Goal: Information Seeking & Learning: Find specific fact

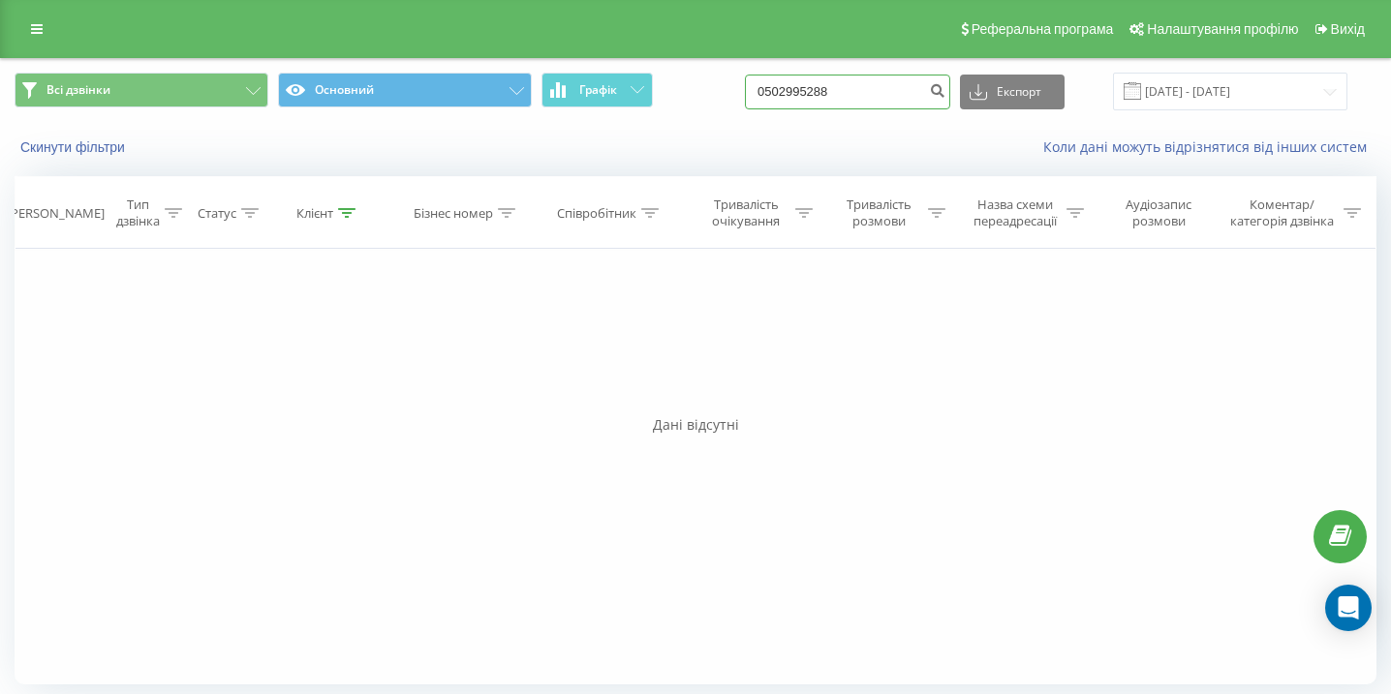
click at [827, 92] on input "0502995288" at bounding box center [847, 92] width 205 height 35
paste input "0935381193"
type input "0935381193"
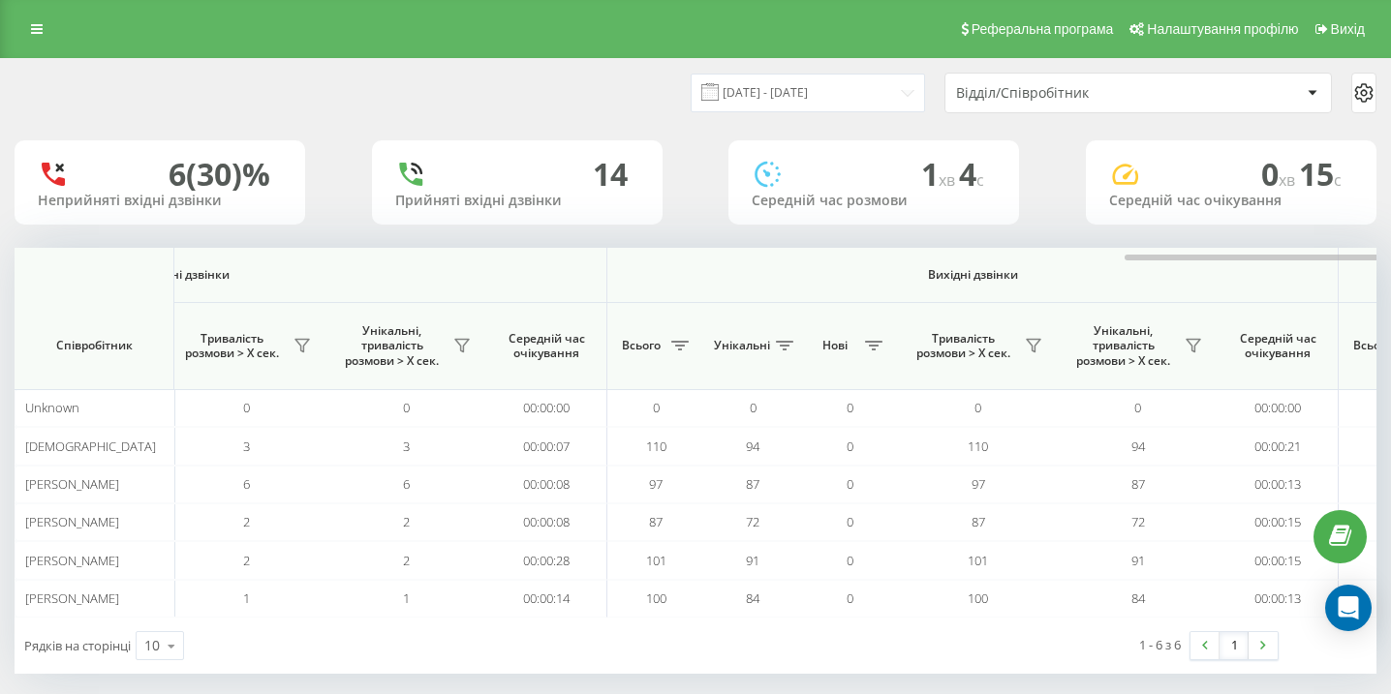
scroll to position [0, 1340]
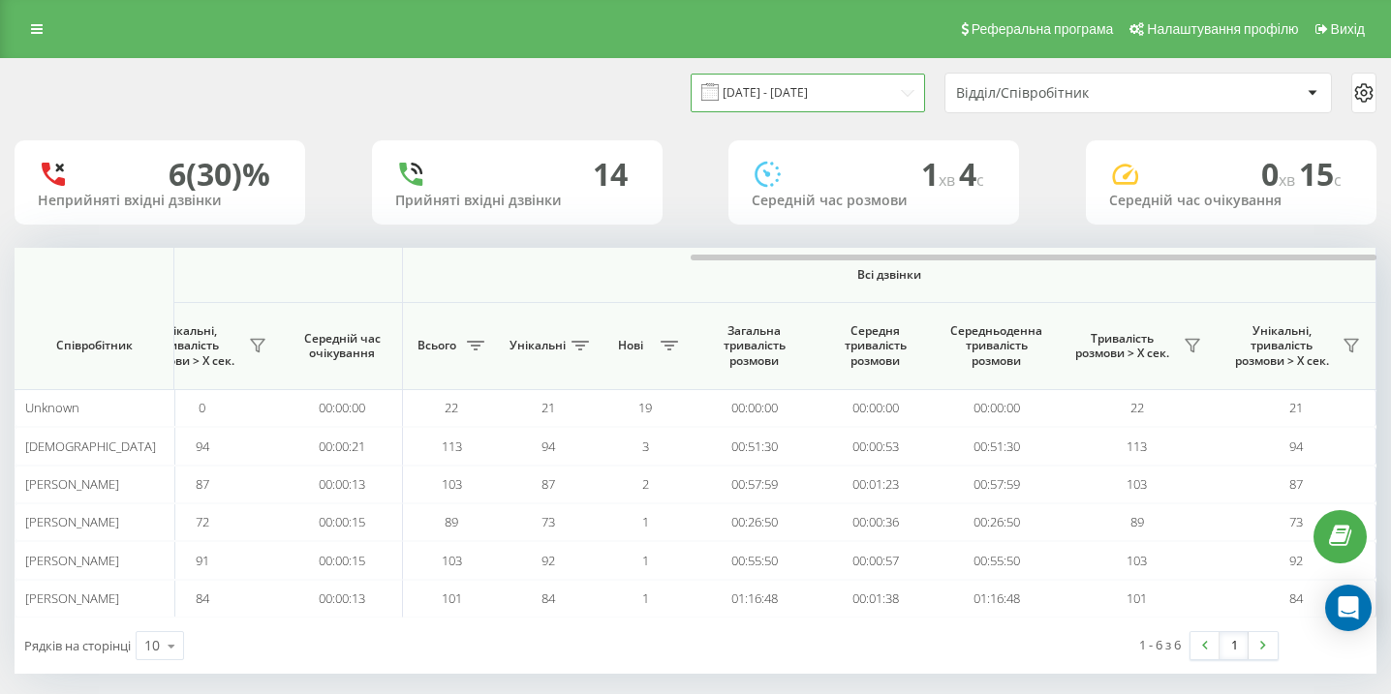
click at [852, 104] on input "12.09.2025 - 12.09.2025" at bounding box center [808, 93] width 234 height 38
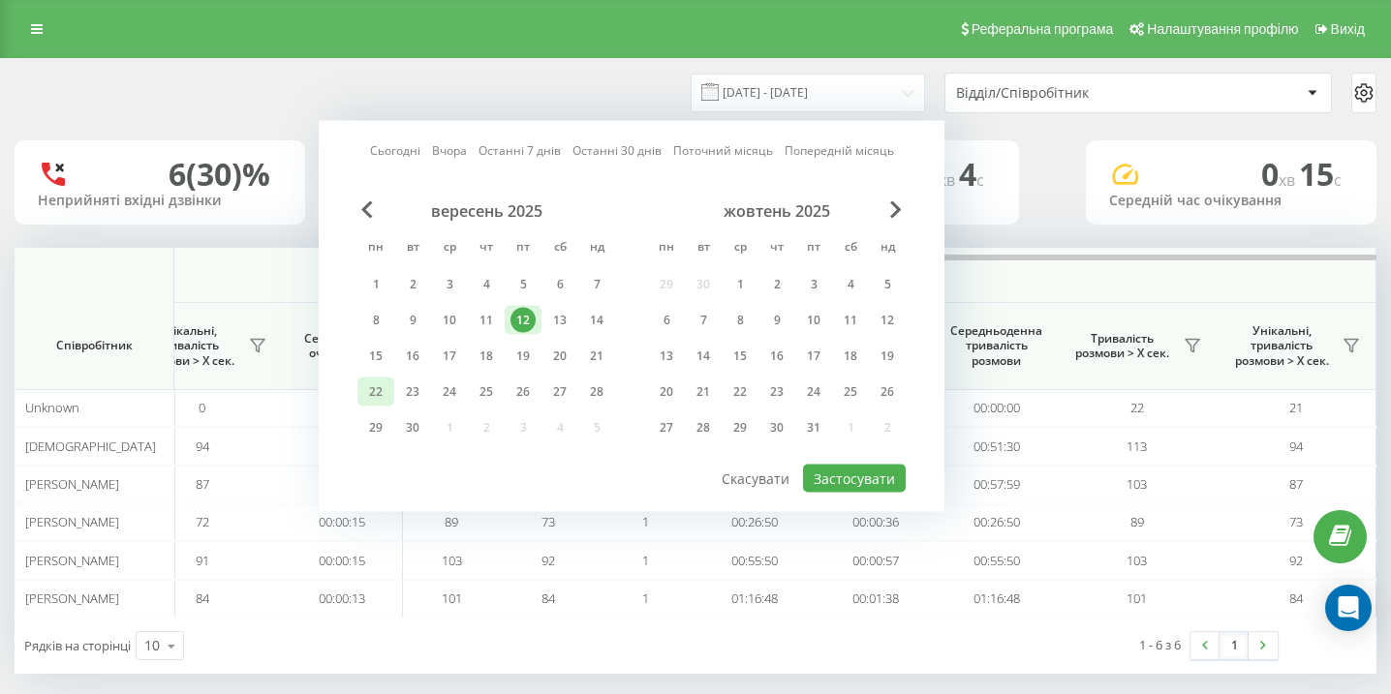
click at [369, 388] on div "22" at bounding box center [375, 392] width 25 height 25
click at [832, 487] on button "Застосувати" at bounding box center [854, 479] width 103 height 28
type input "22.09.2025 - 22.09.2025"
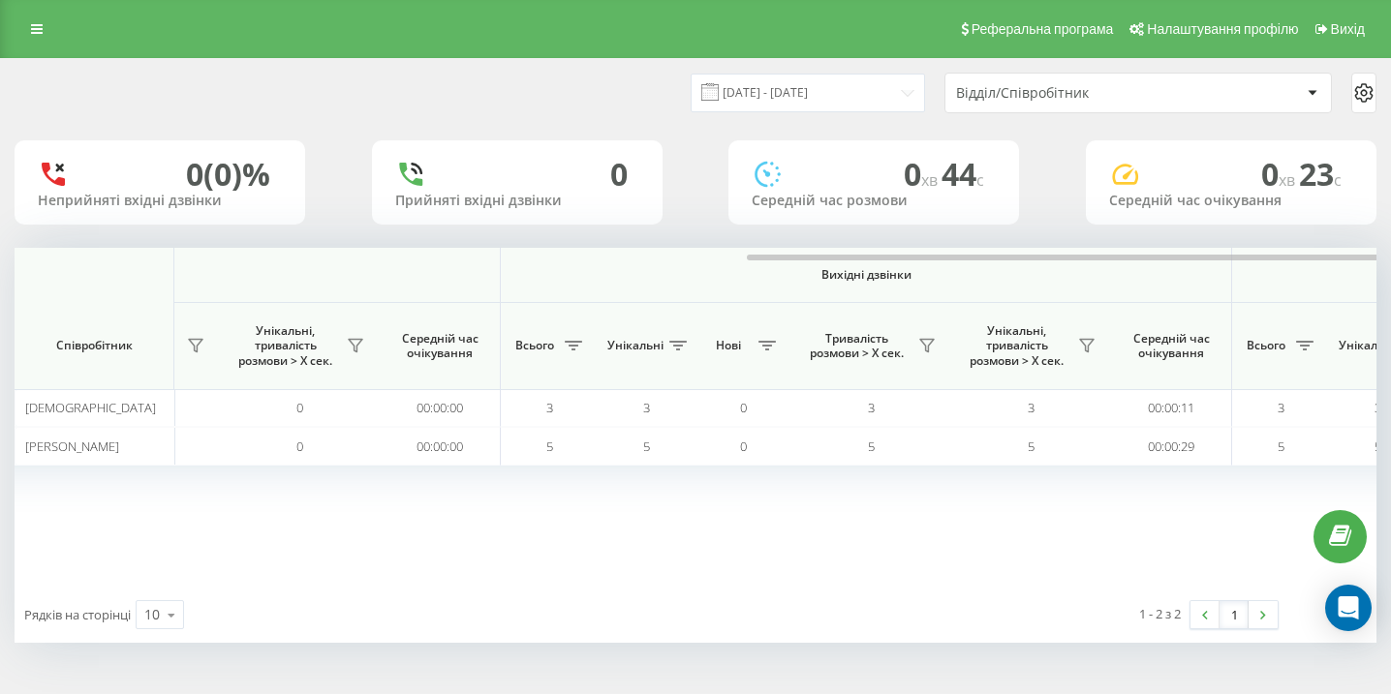
scroll to position [0, 1340]
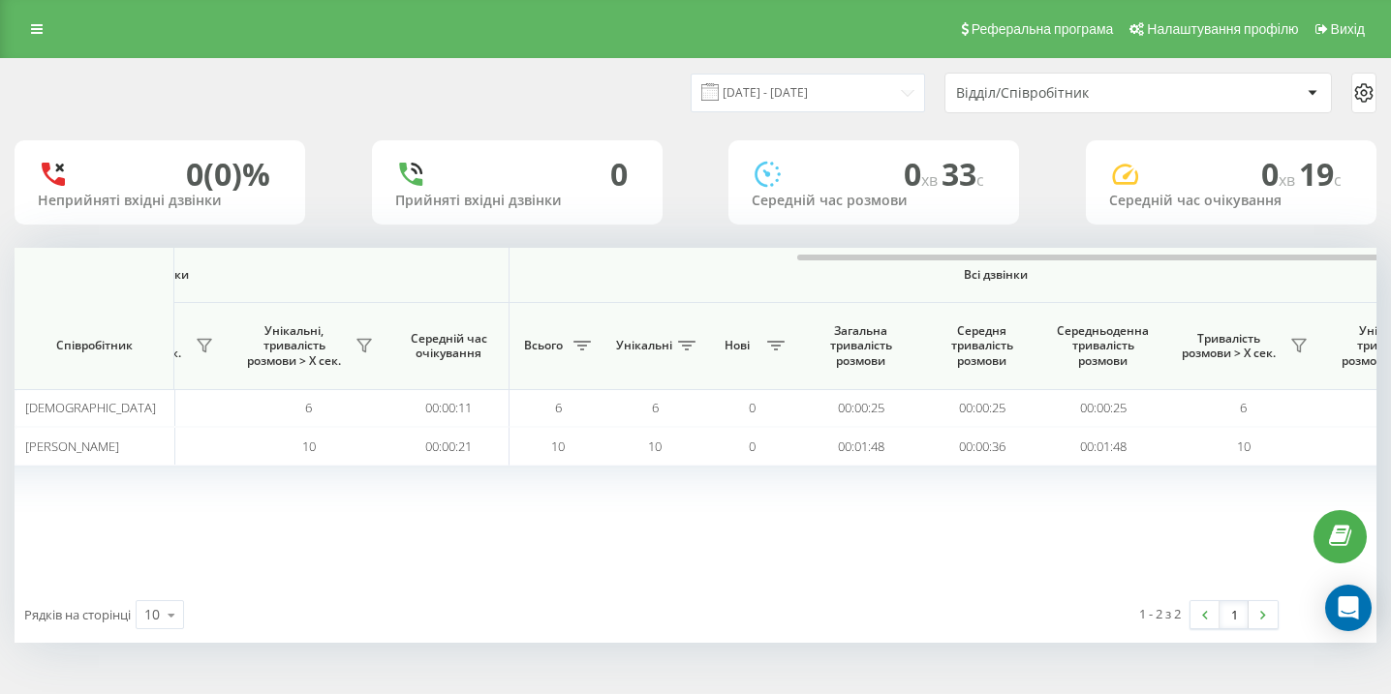
scroll to position [0, 1340]
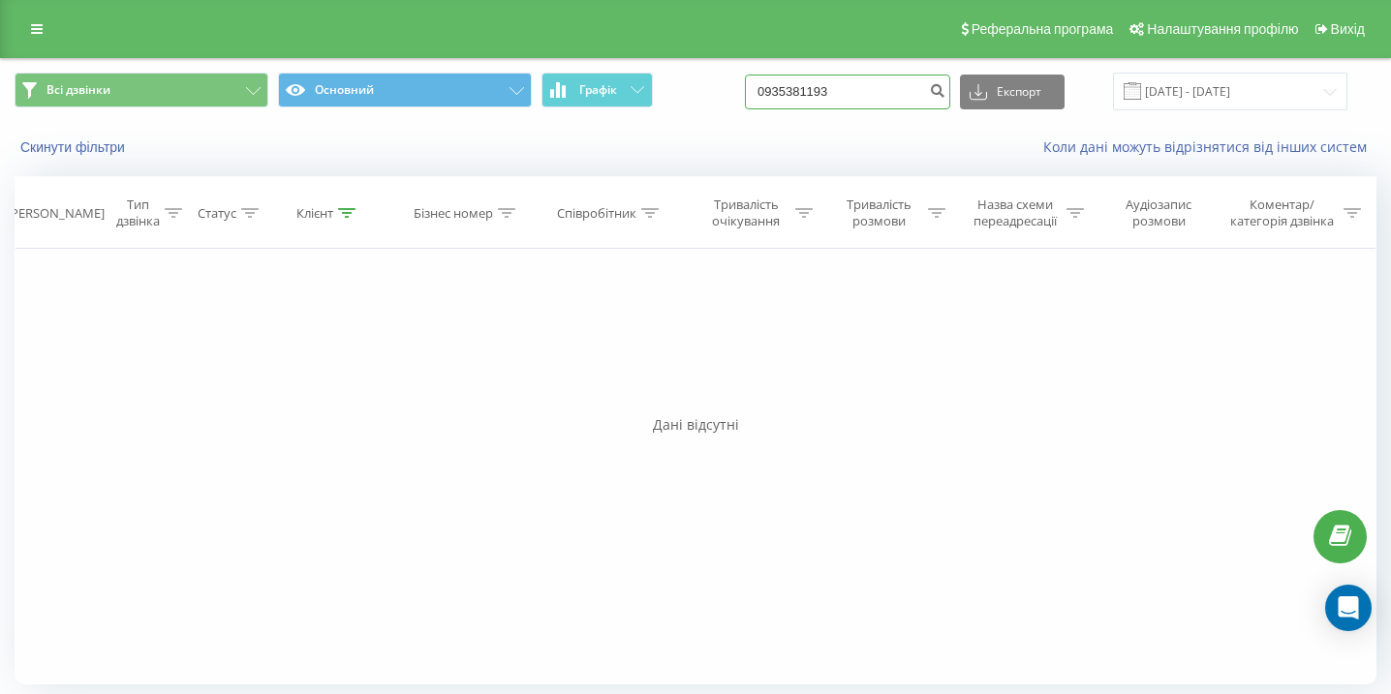
click at [876, 87] on input "0935381193" at bounding box center [847, 92] width 205 height 35
click at [876, 88] on input "0935381193" at bounding box center [847, 92] width 205 height 35
paste input "0986430025"
type input "0986430025"
click at [862, 97] on input "0986430025" at bounding box center [847, 92] width 205 height 35
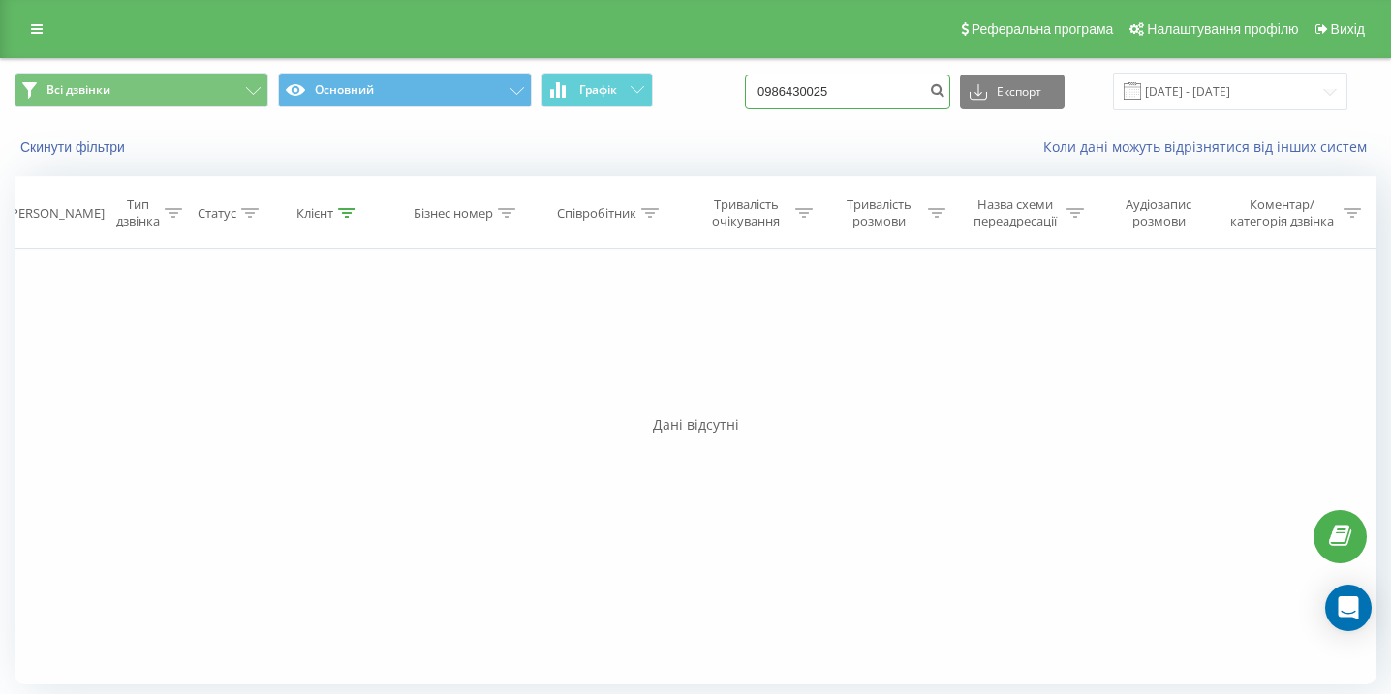
click at [862, 97] on input "0986430025" at bounding box center [847, 92] width 205 height 35
paste input "0988151617"
type input "0988151617"
click at [872, 85] on input "0988151617" at bounding box center [847, 92] width 205 height 35
click at [872, 86] on input "0988151617" at bounding box center [847, 92] width 205 height 35
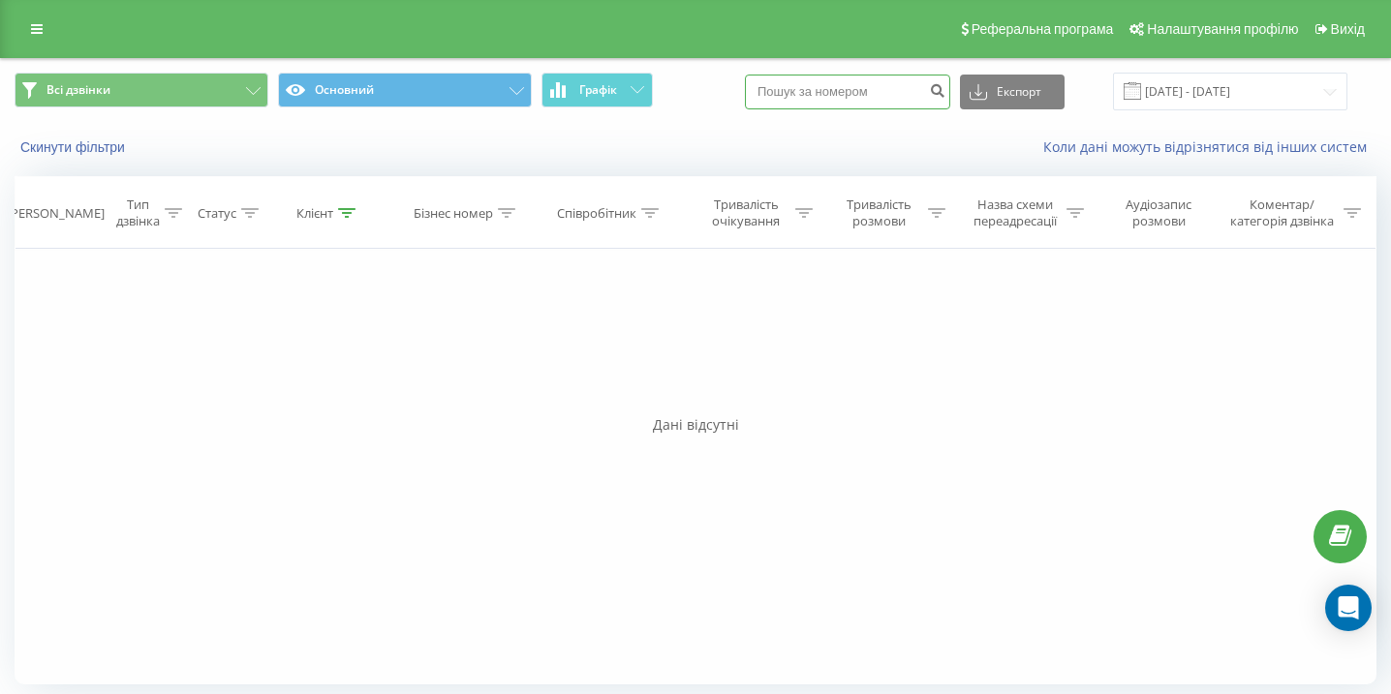
paste input "0961754347"
type input "0961754347"
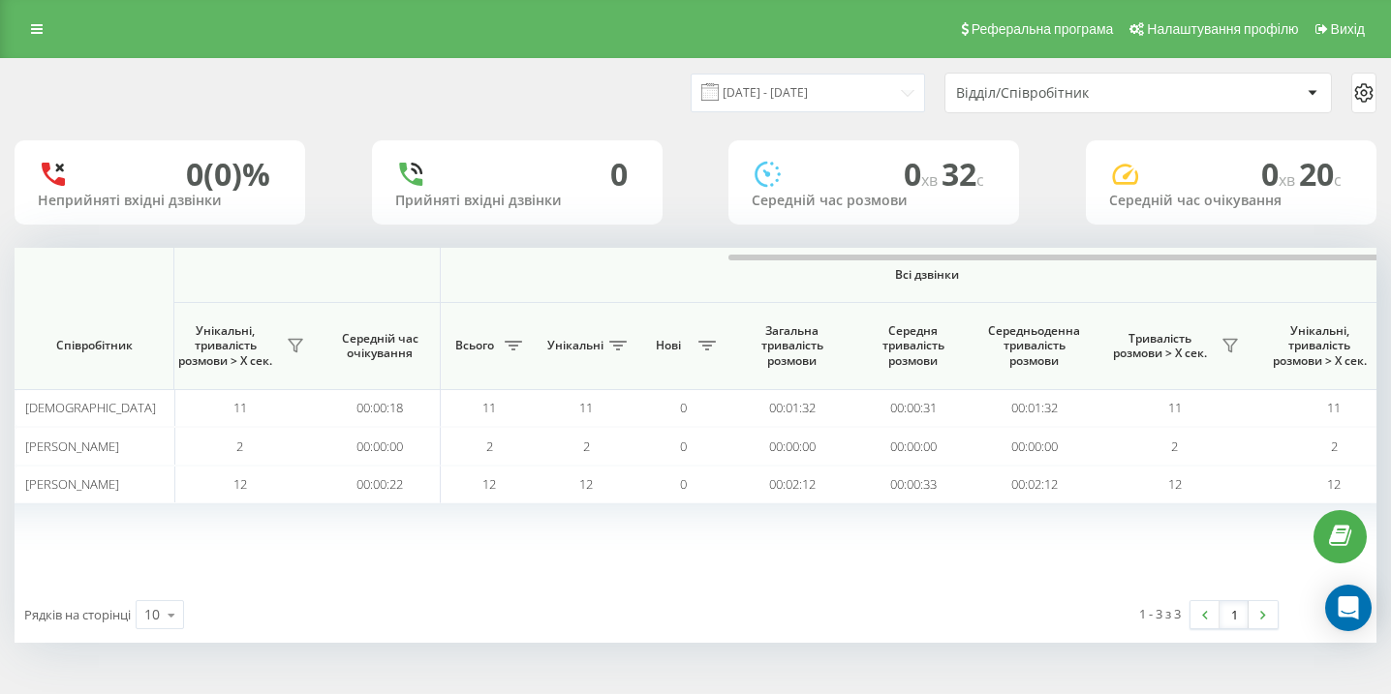
scroll to position [0, 1340]
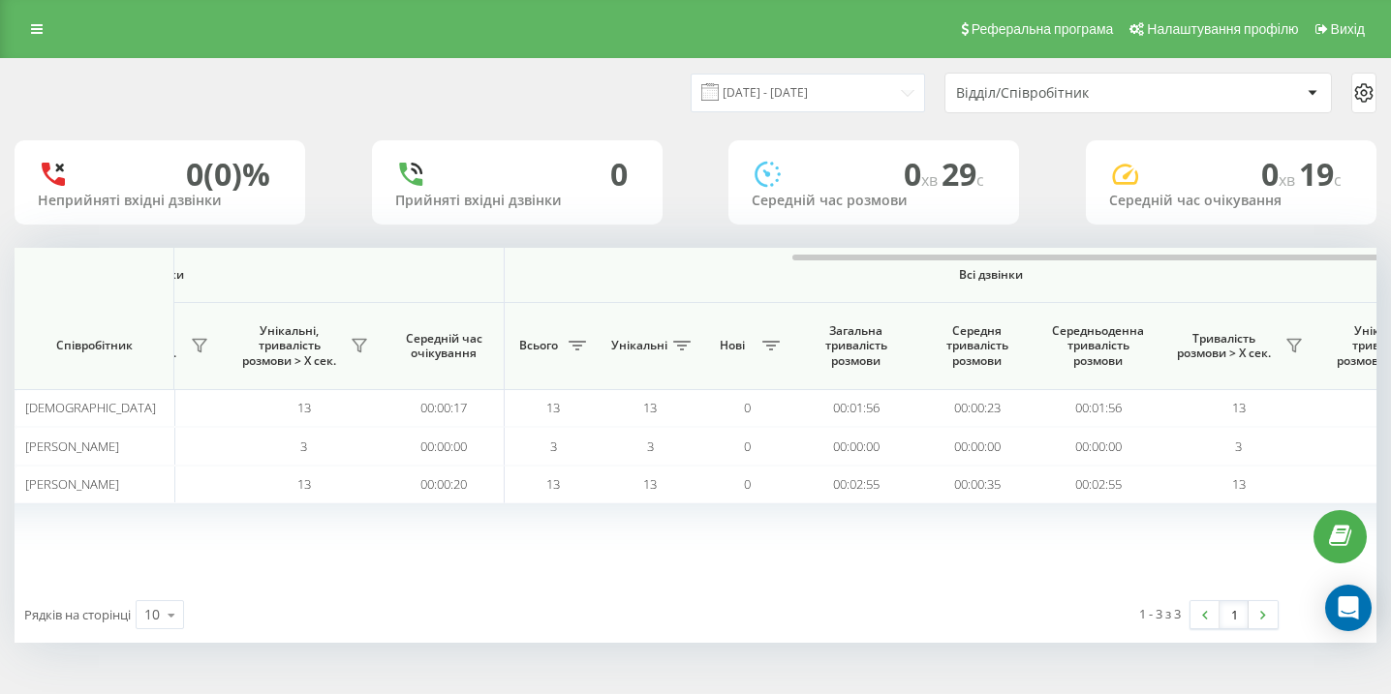
scroll to position [0, 1340]
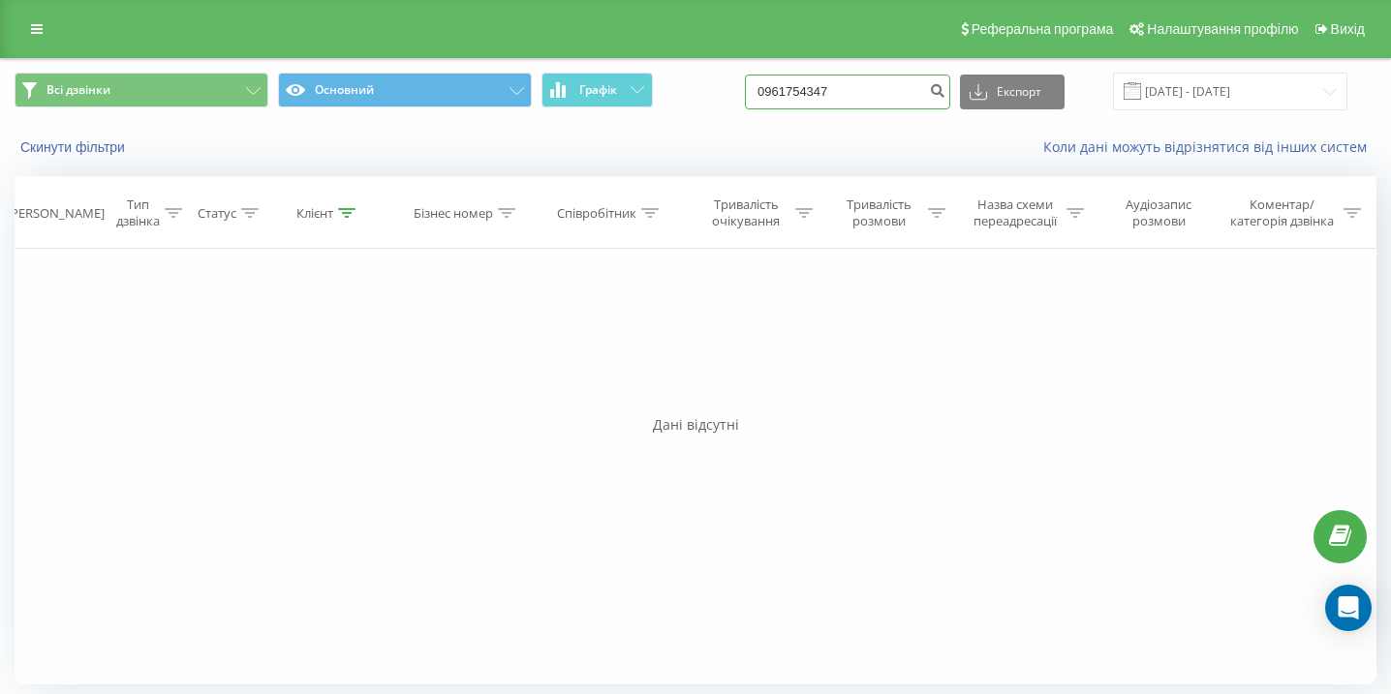
click at [888, 105] on input "0961754347" at bounding box center [847, 92] width 205 height 35
paste input "0961101042"
type input "0961101042"
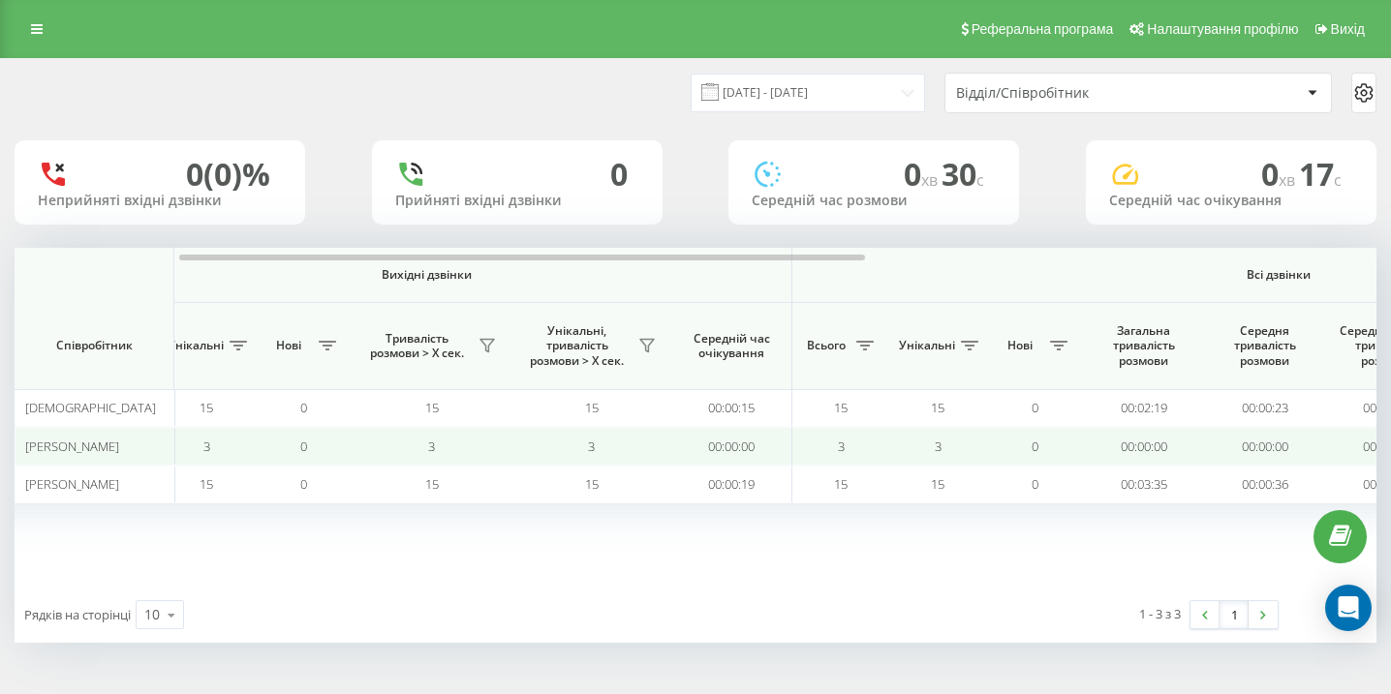
scroll to position [0, 1340]
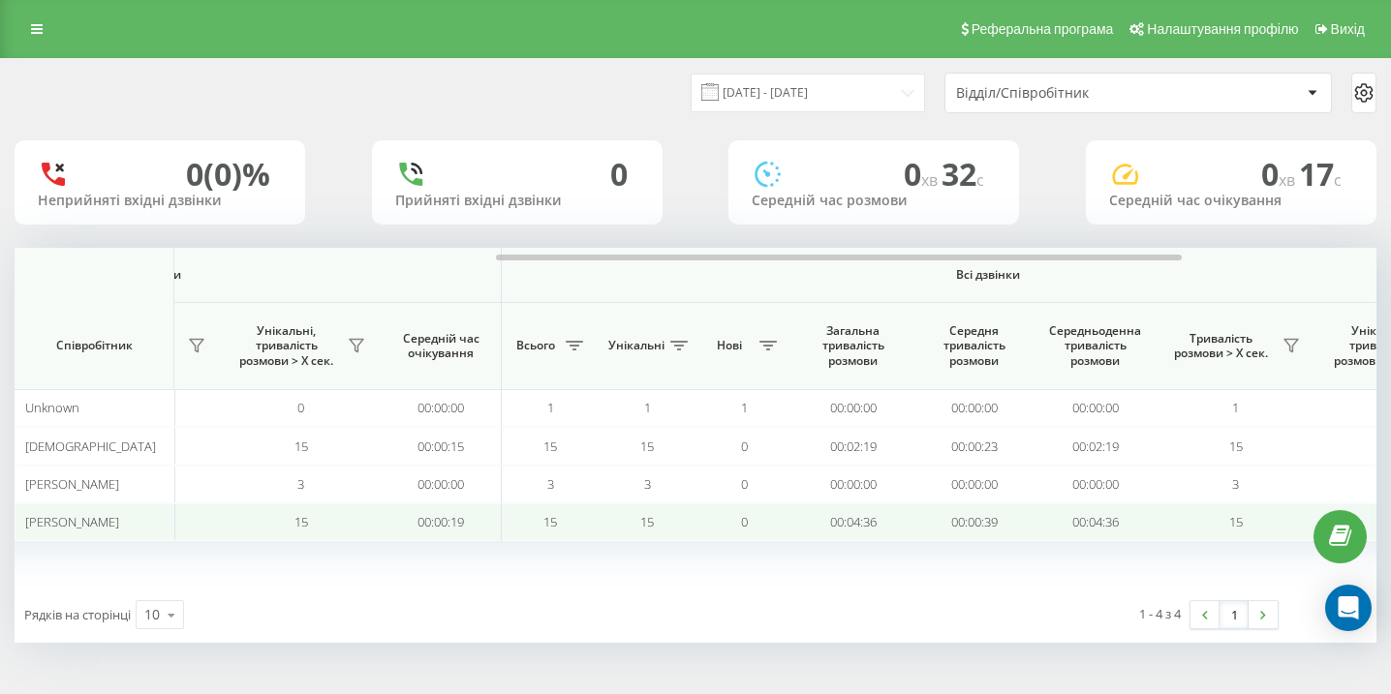
scroll to position [0, 1340]
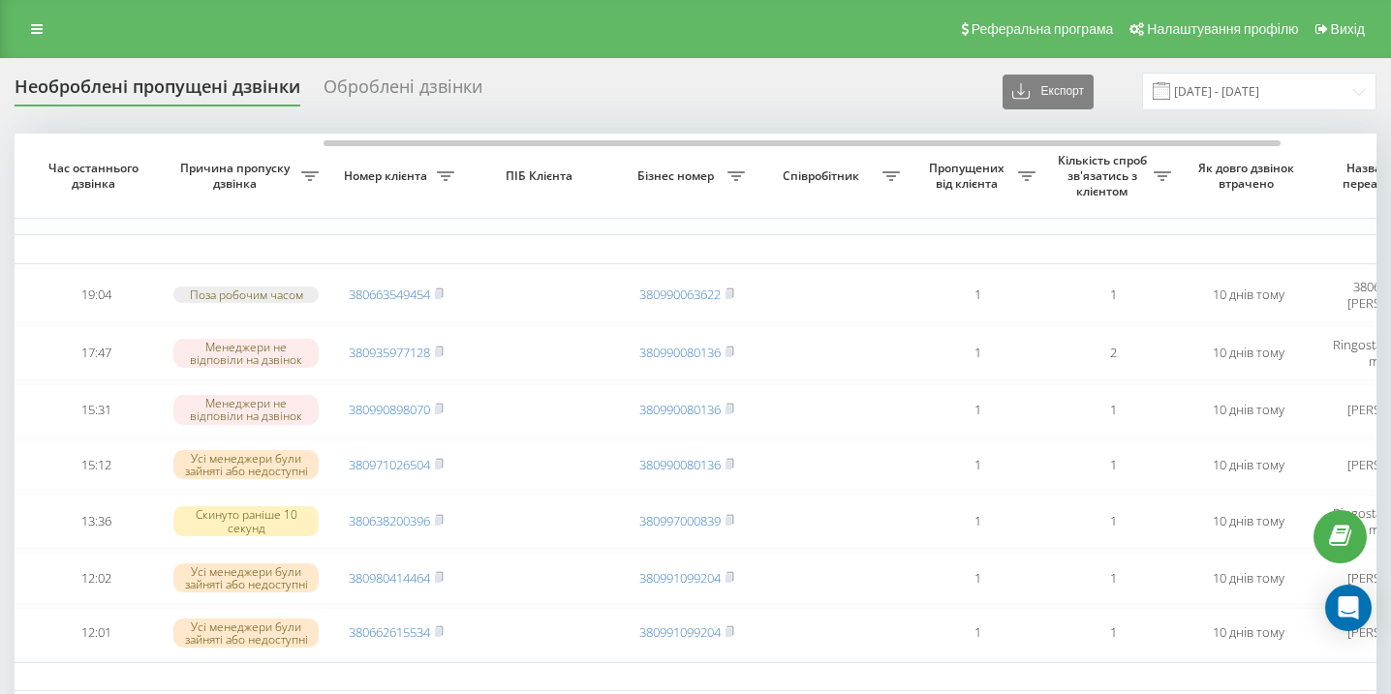
scroll to position [0, 575]
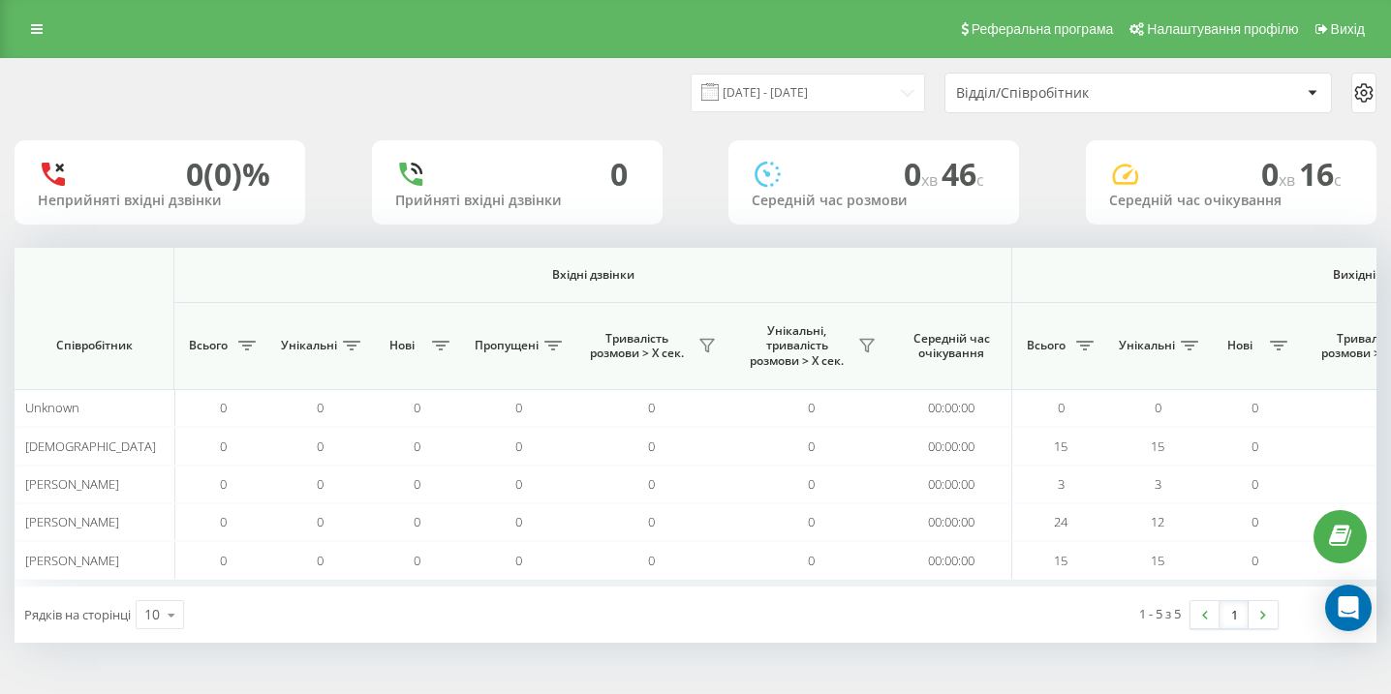
scroll to position [0, 1340]
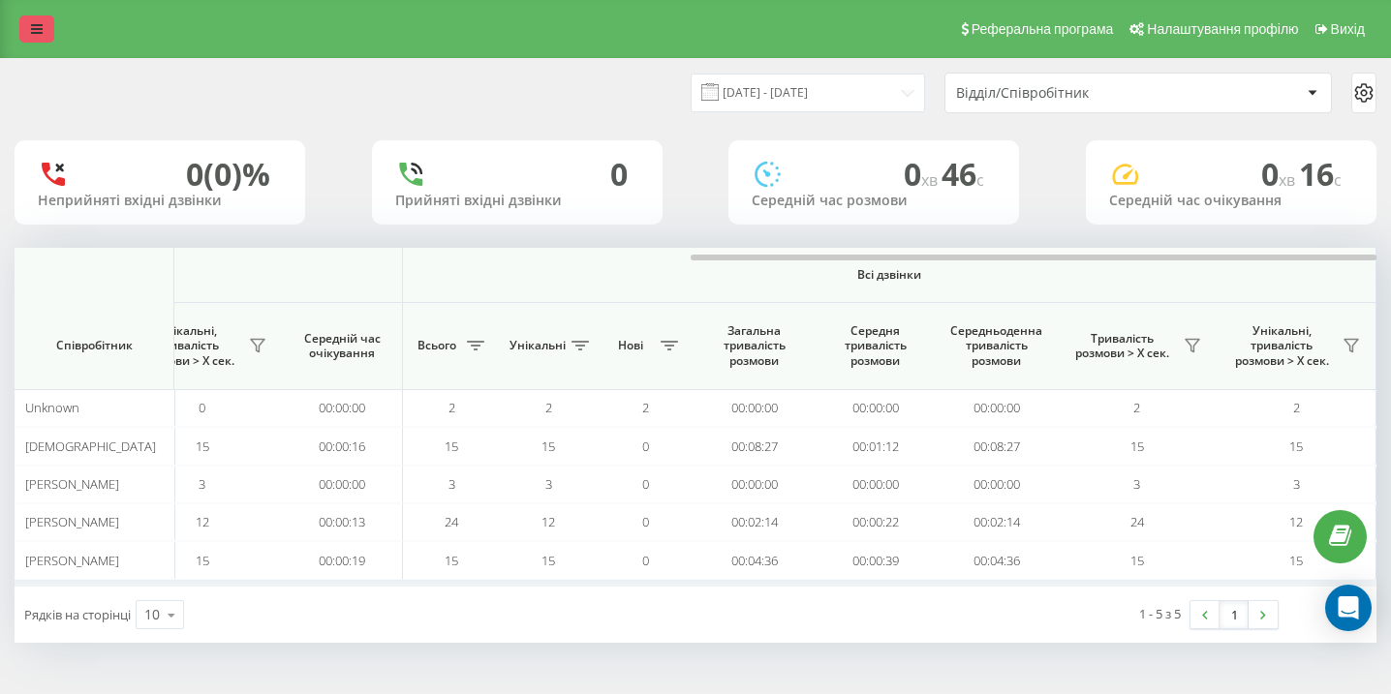
click at [34, 41] on link at bounding box center [36, 28] width 35 height 27
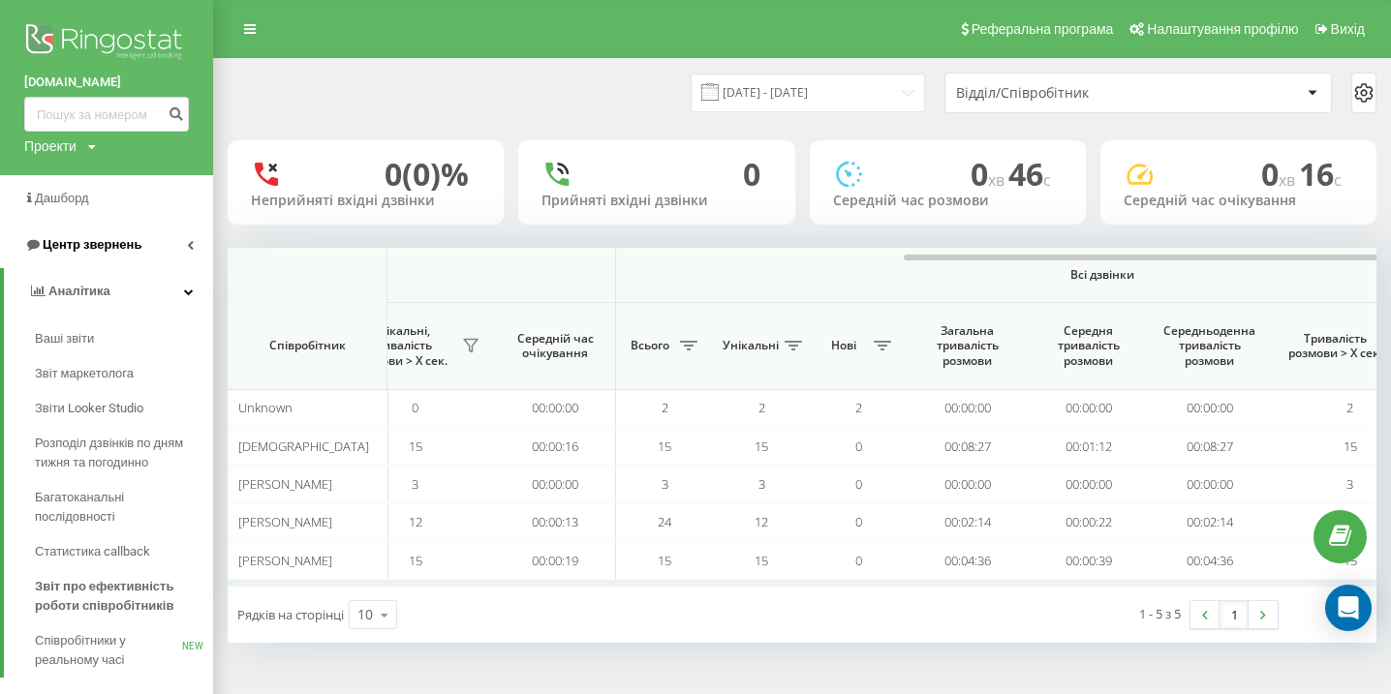
click at [91, 249] on span "Центр звернень" at bounding box center [92, 244] width 99 height 15
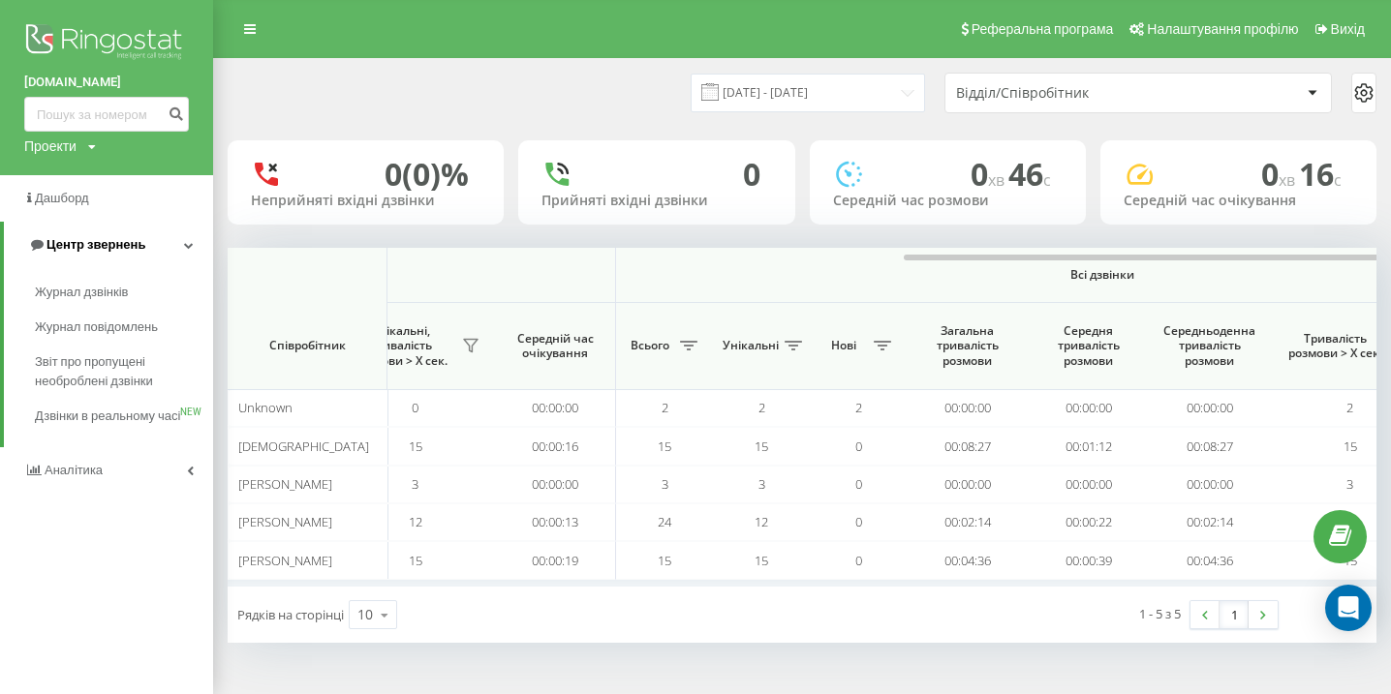
click at [91, 249] on span "Центр звернень" at bounding box center [95, 244] width 99 height 15
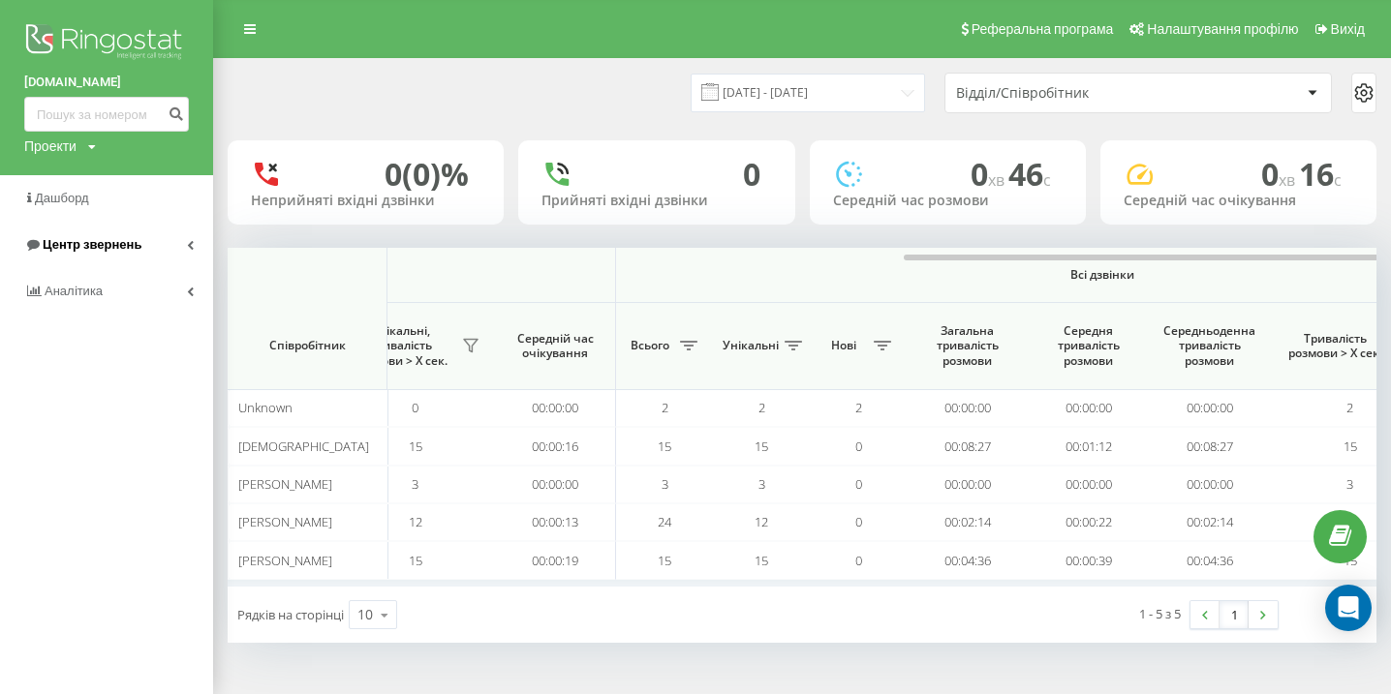
click at [106, 243] on span "Центр звернень" at bounding box center [92, 244] width 99 height 15
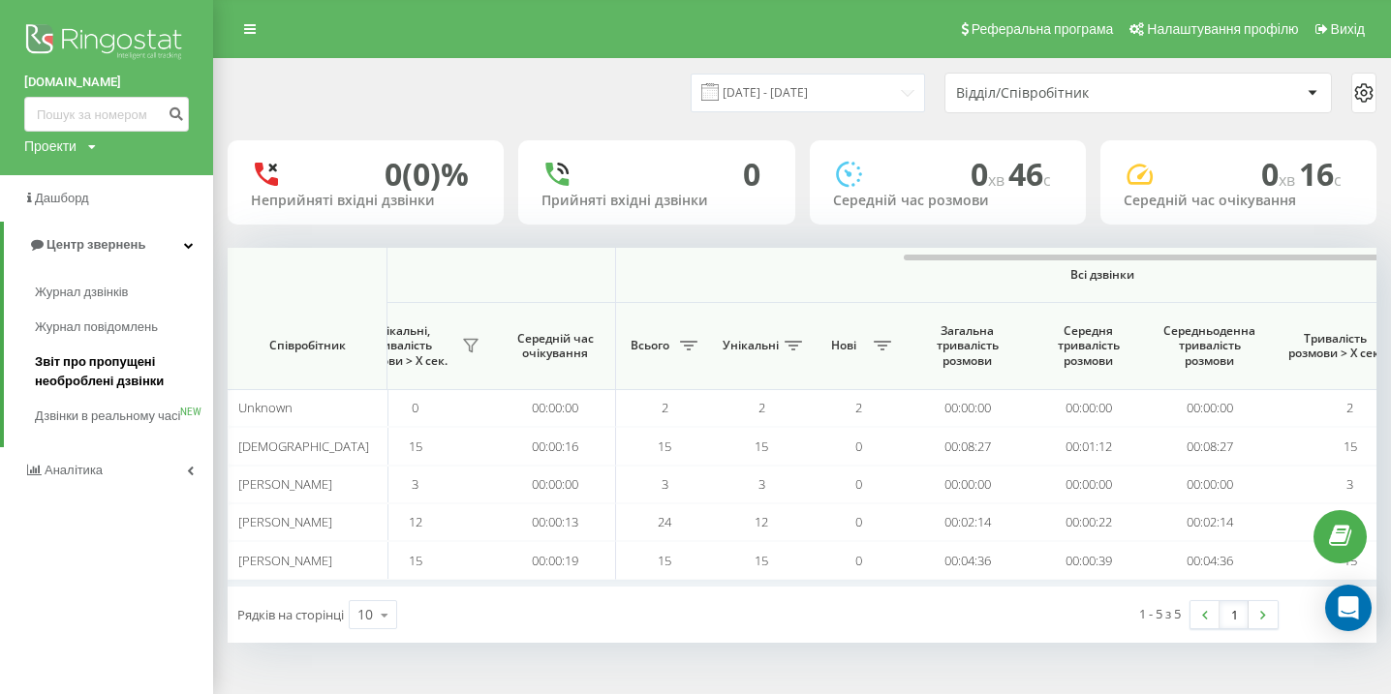
click at [104, 388] on span "Звіт про пропущені необроблені дзвінки" at bounding box center [119, 372] width 169 height 39
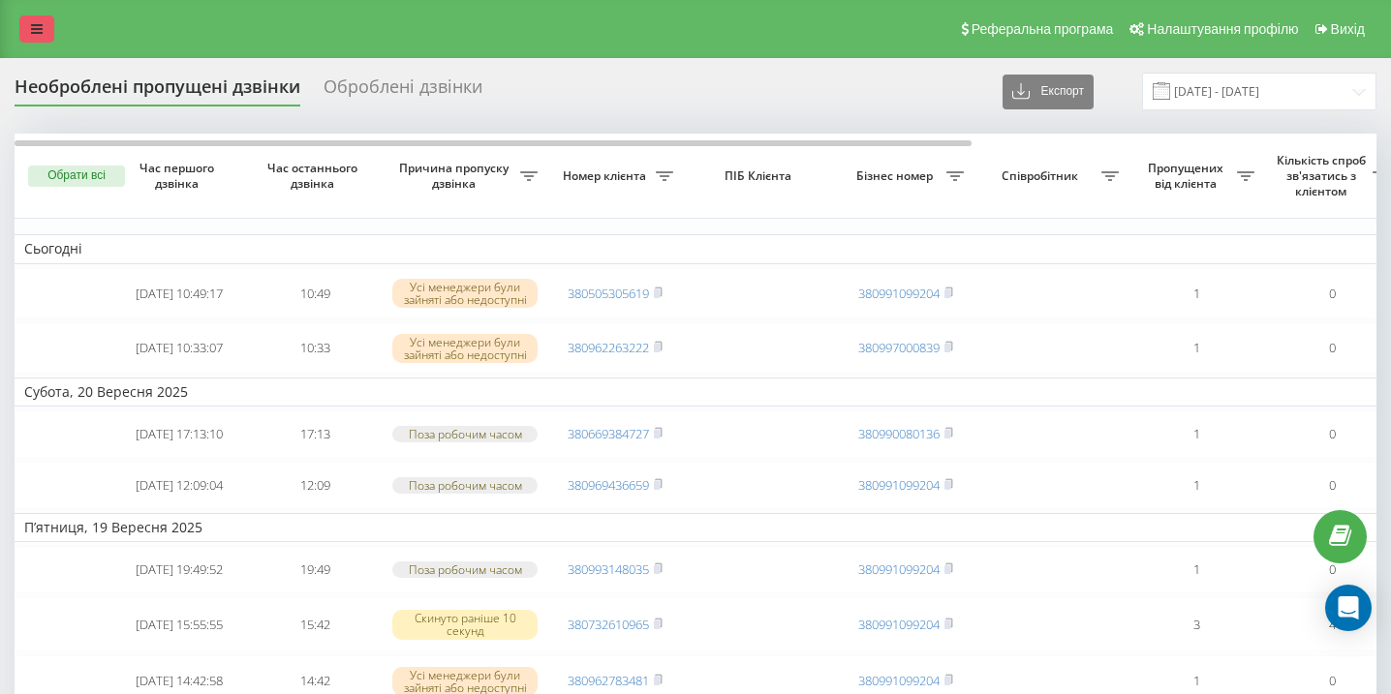
click at [46, 22] on link at bounding box center [36, 28] width 35 height 27
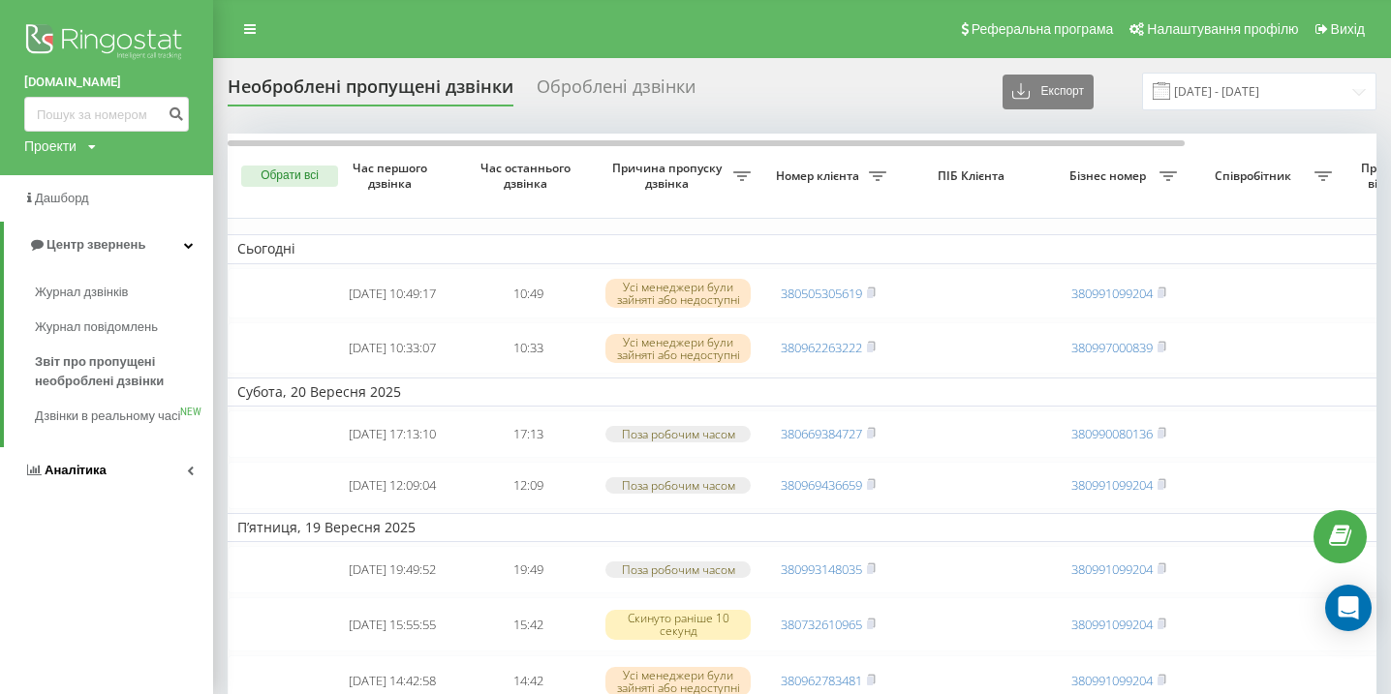
click at [113, 480] on link "Аналiтика" at bounding box center [106, 470] width 213 height 46
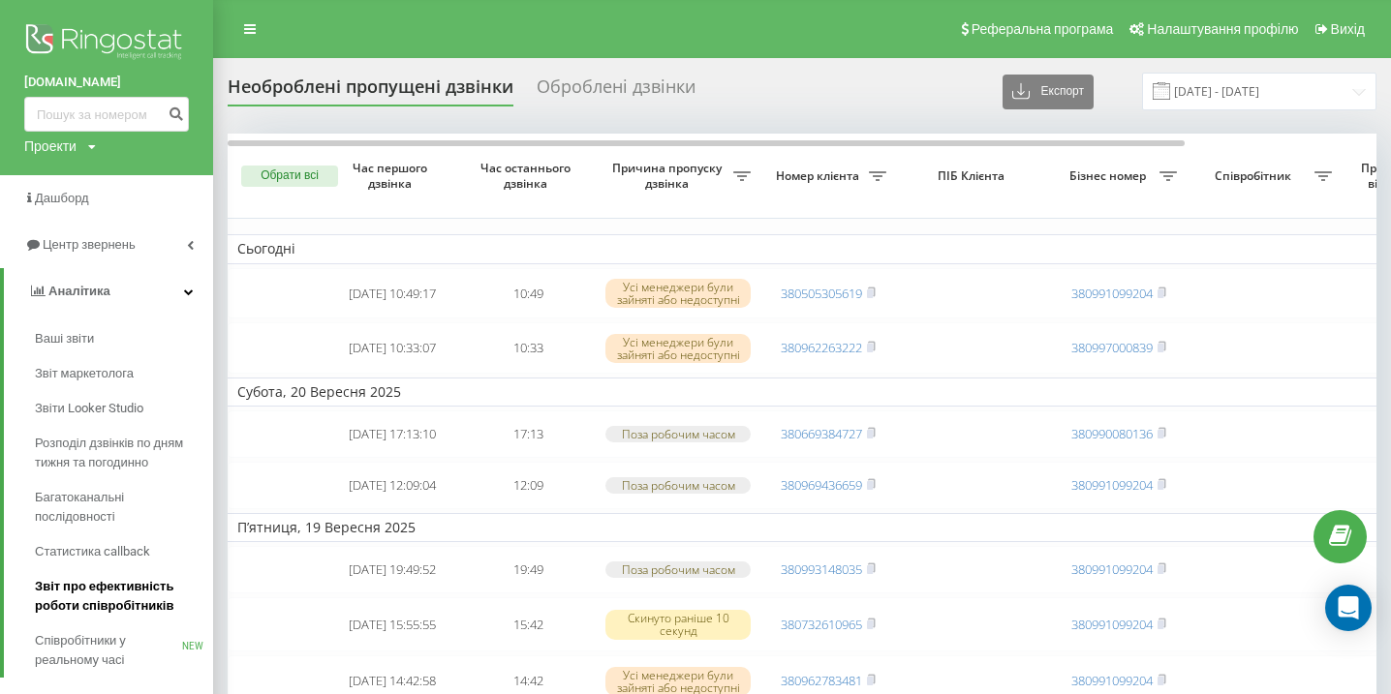
click at [108, 603] on span "Звіт про ефективність роботи співробітників" at bounding box center [119, 596] width 169 height 39
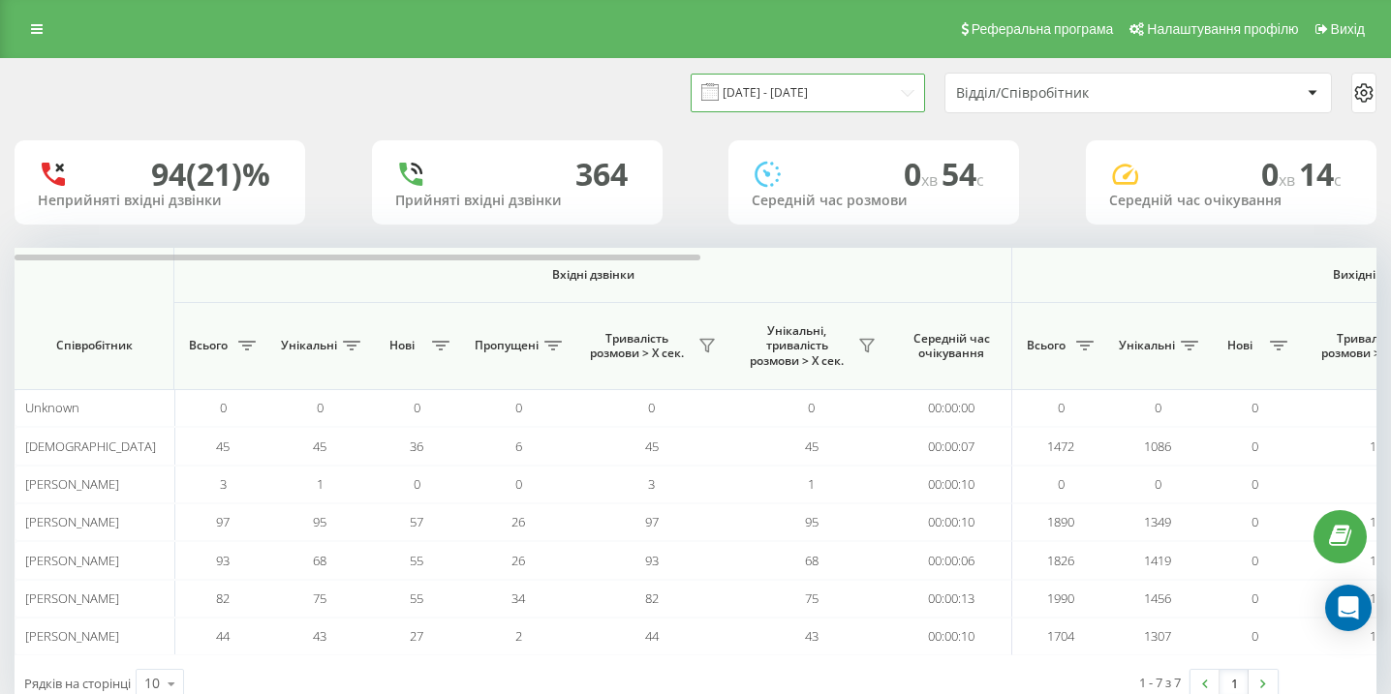
click at [838, 95] on input "22.08.2025 - 22.09.2025" at bounding box center [808, 93] width 234 height 38
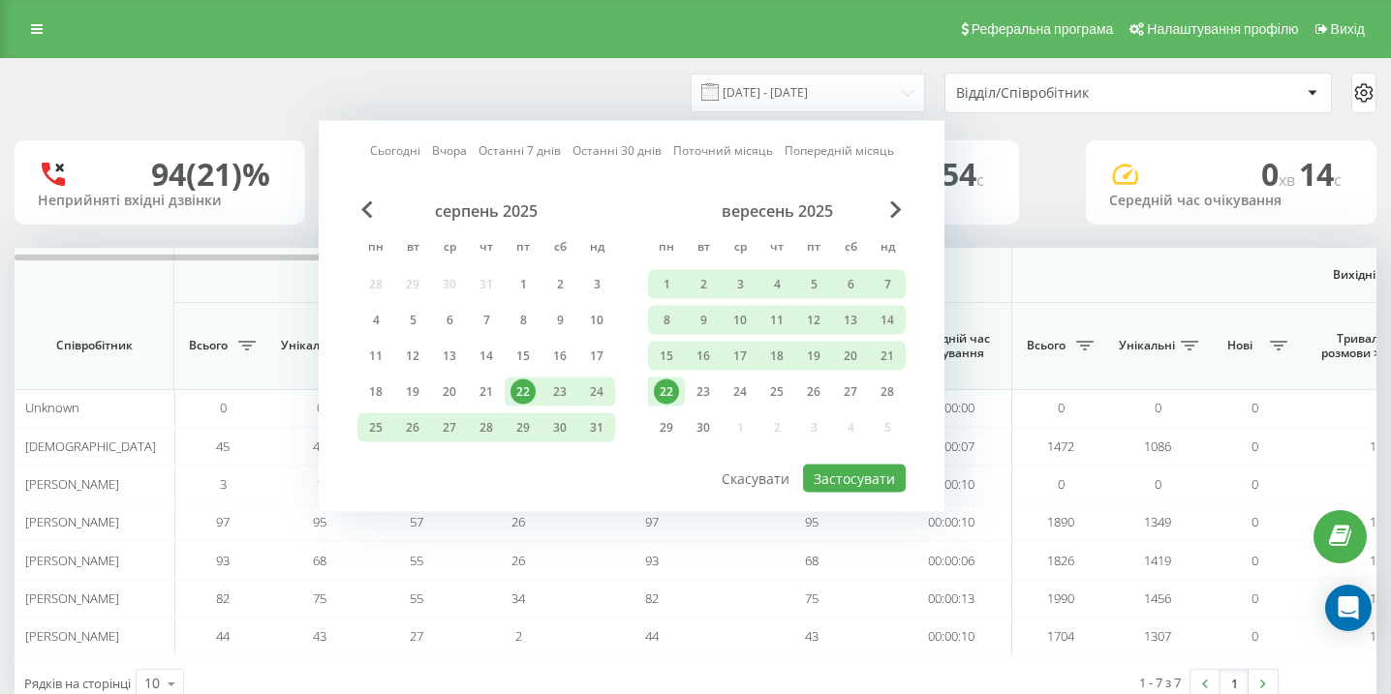
click at [662, 389] on div "22" at bounding box center [666, 392] width 25 height 25
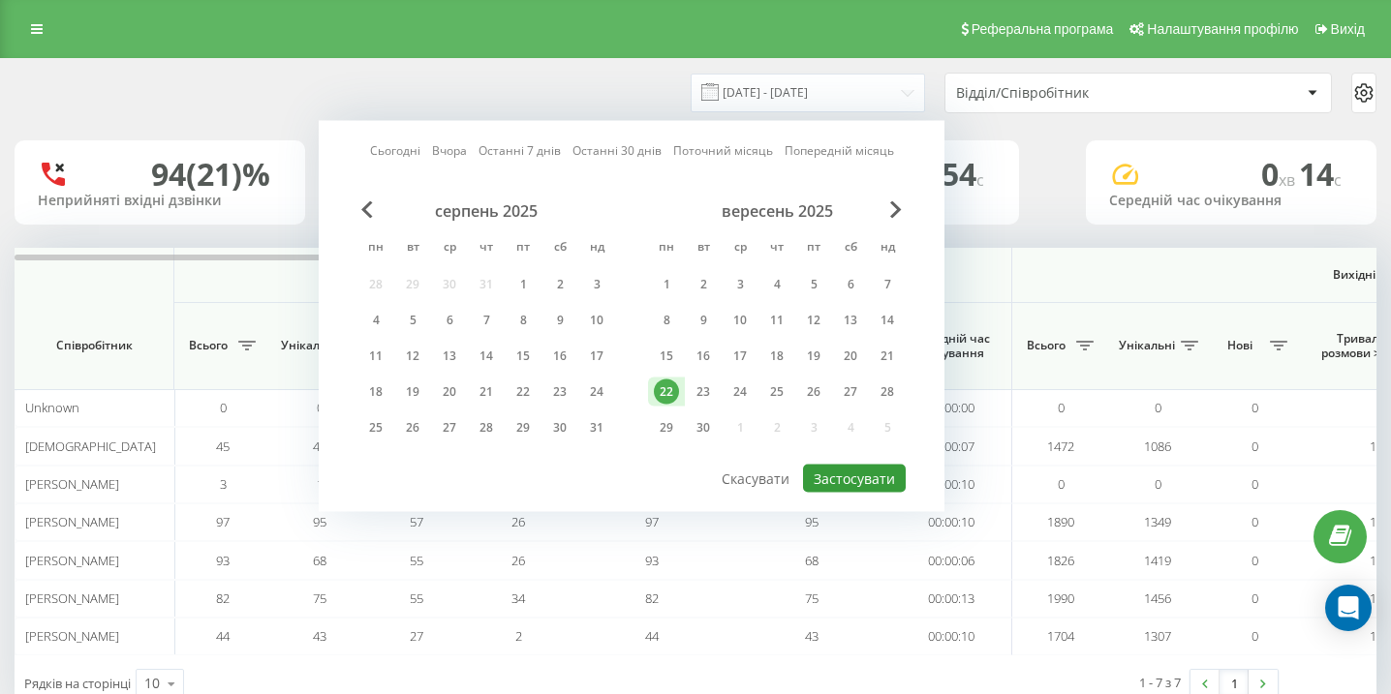
click at [824, 480] on button "Застосувати" at bounding box center [854, 479] width 103 height 28
type input "22.09.2025 - 22.09.2025"
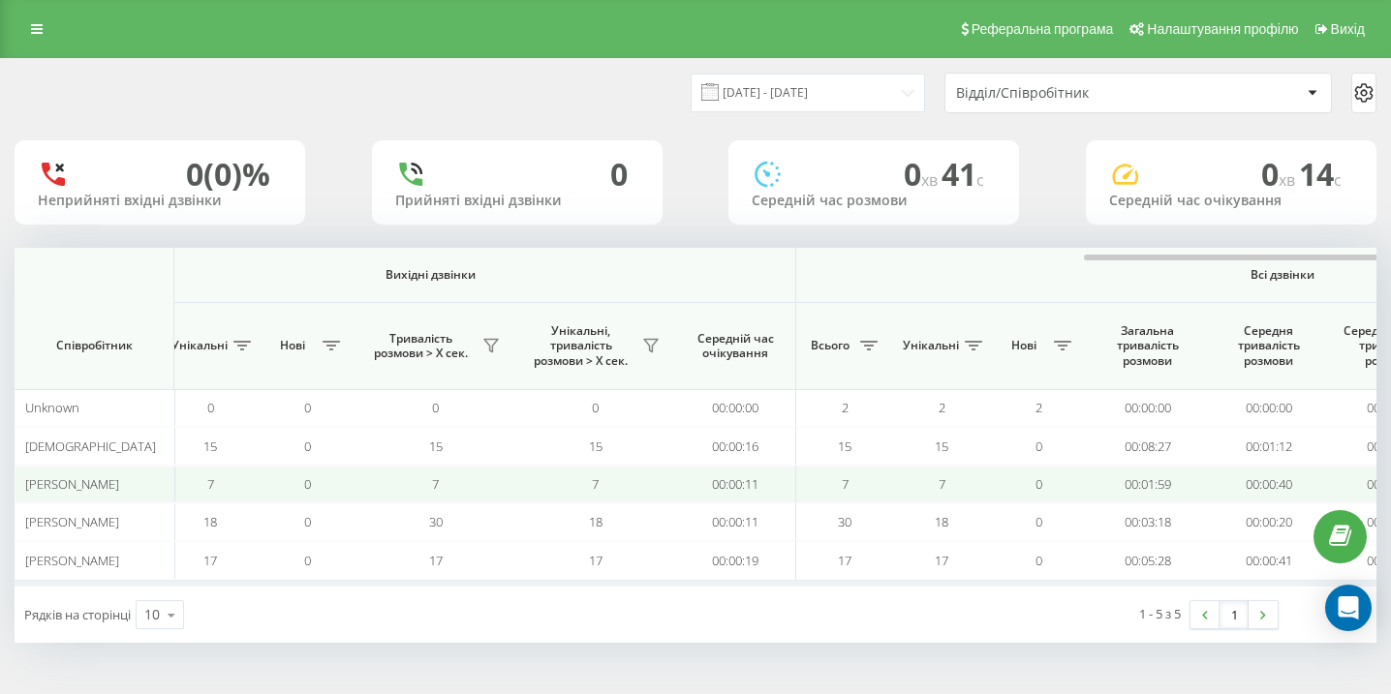
scroll to position [0, 1340]
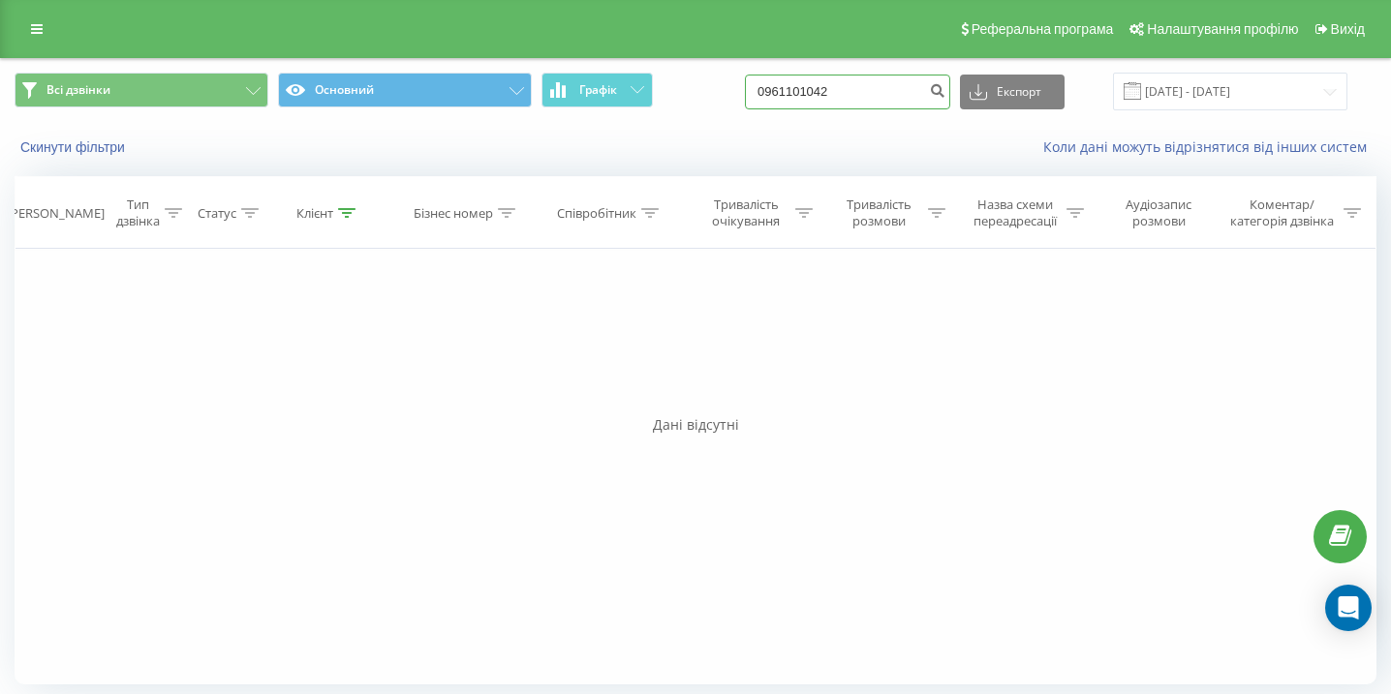
click at [873, 86] on input "0961101042" at bounding box center [847, 92] width 205 height 35
paste input "0930100125"
type input "0930100125"
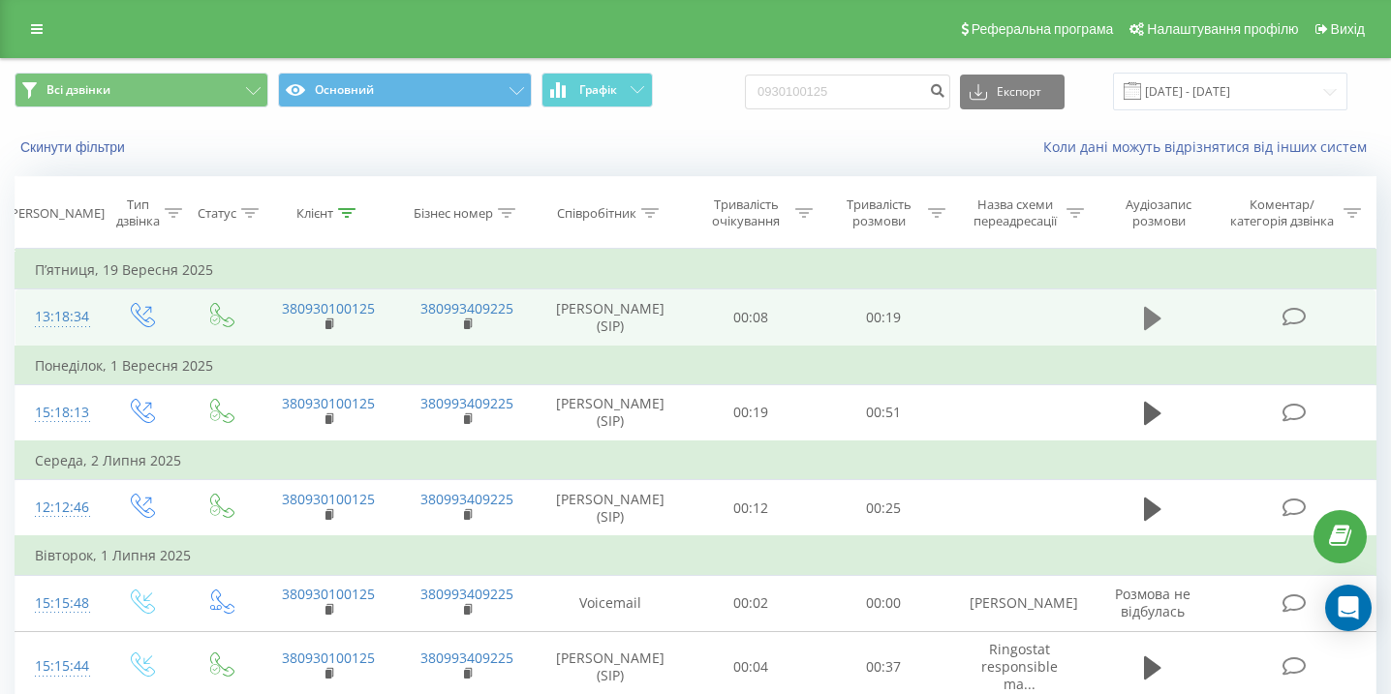
click at [1145, 311] on icon at bounding box center [1152, 318] width 17 height 23
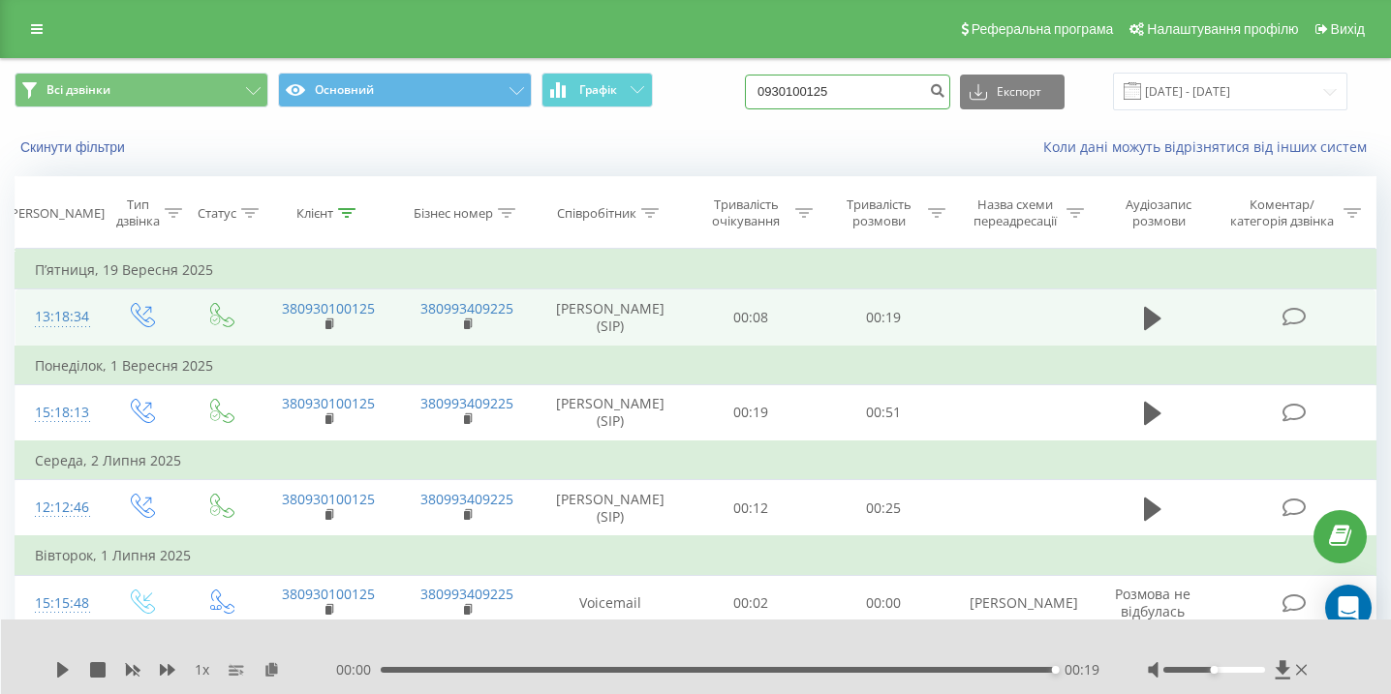
click at [858, 80] on input "0930100125" at bounding box center [847, 92] width 205 height 35
click at [859, 80] on input "0930100125" at bounding box center [847, 92] width 205 height 35
paste input "0990205675"
type input "0990205675"
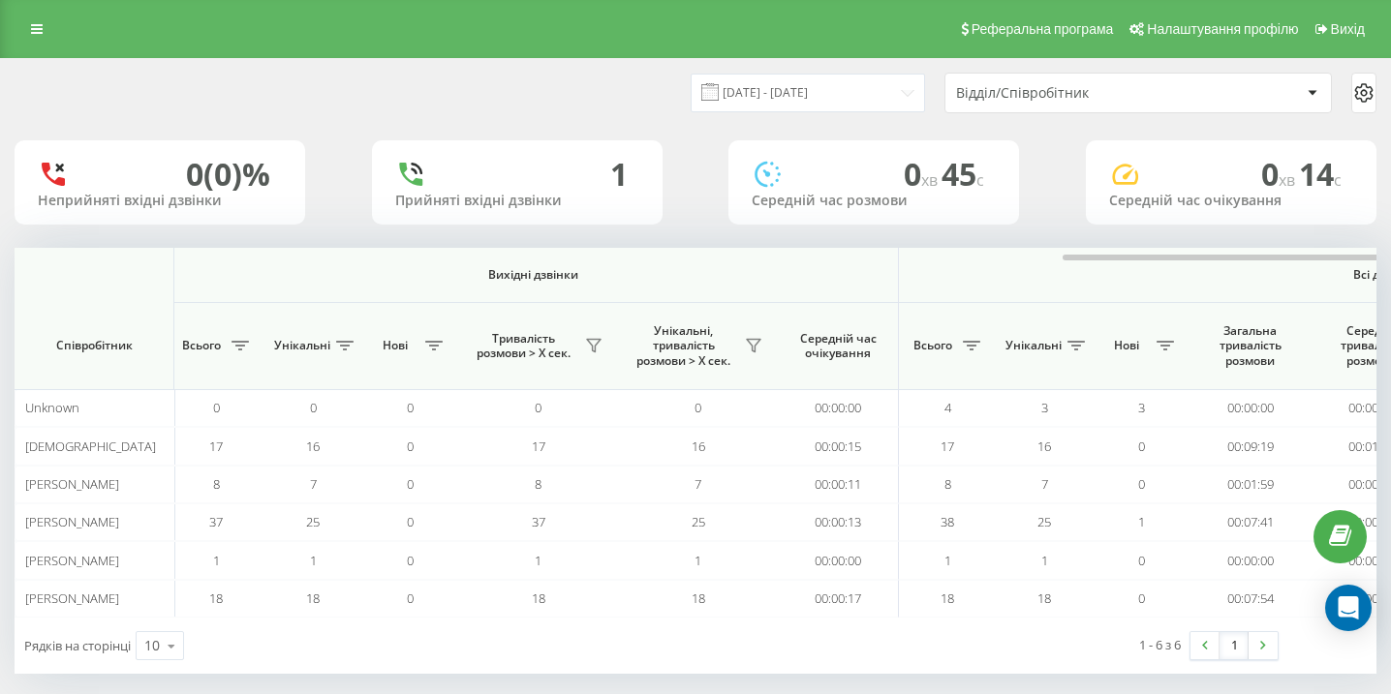
scroll to position [0, 1340]
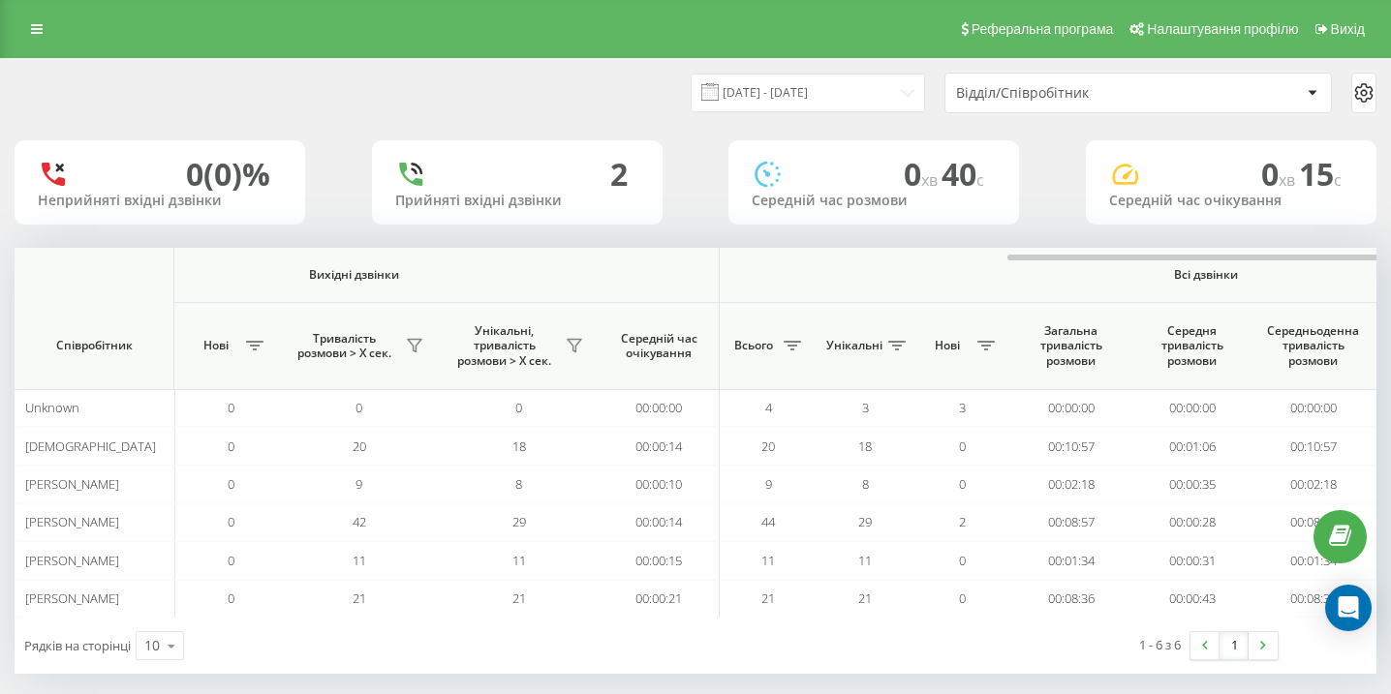
scroll to position [0, 1340]
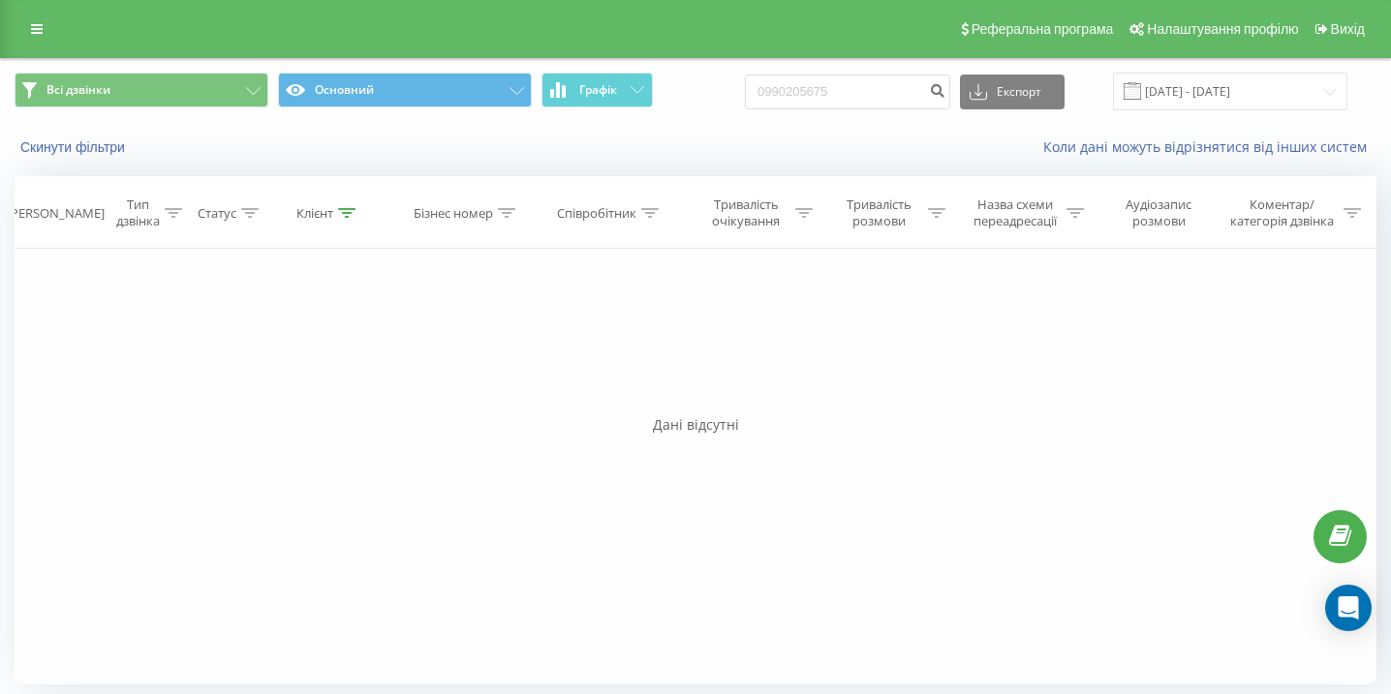
click at [926, 114] on div "Всі дзвінки Основний Графік 0990205675 Експорт .csv .xls .xlsx [DATE] - [DATE]" at bounding box center [695, 91] width 1389 height 65
click at [900, 102] on input "0990205675" at bounding box center [847, 92] width 205 height 35
paste input "0979622001"
type input "0979622001"
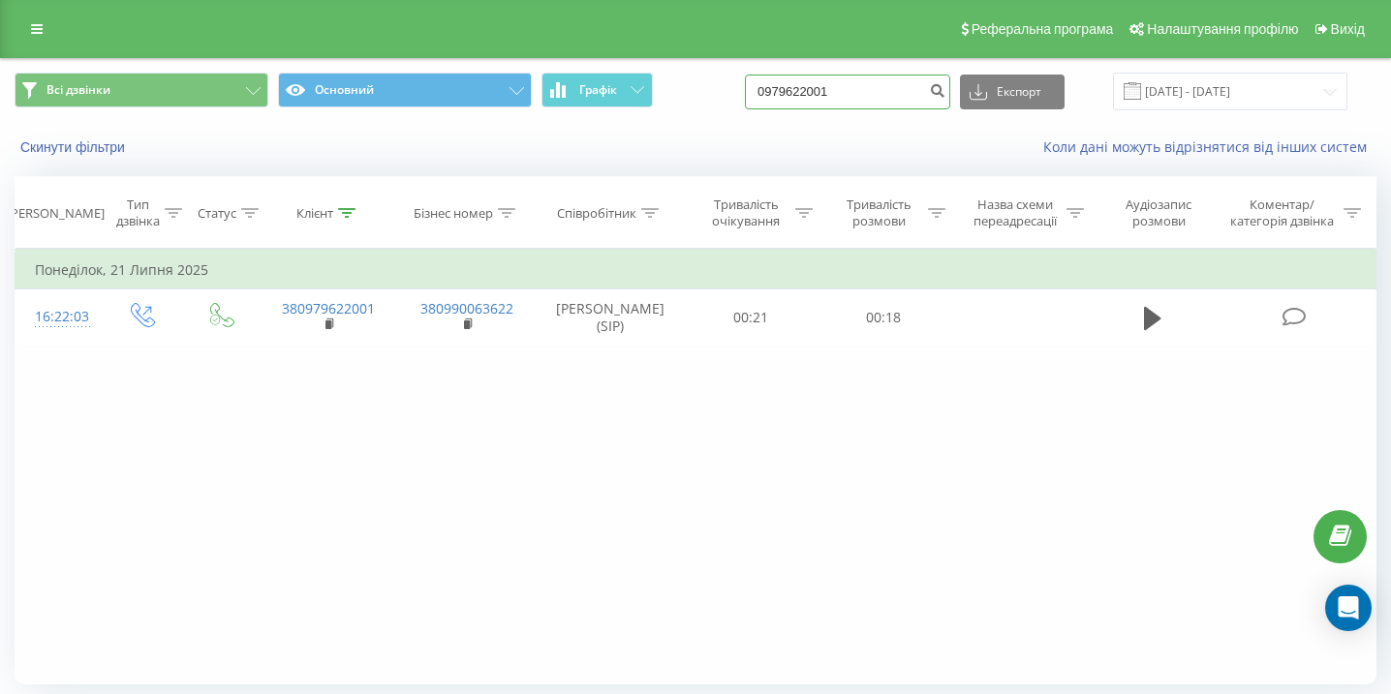
click at [899, 103] on input "0979622001" at bounding box center [847, 92] width 205 height 35
paste input "0634805773"
type input "0634805773"
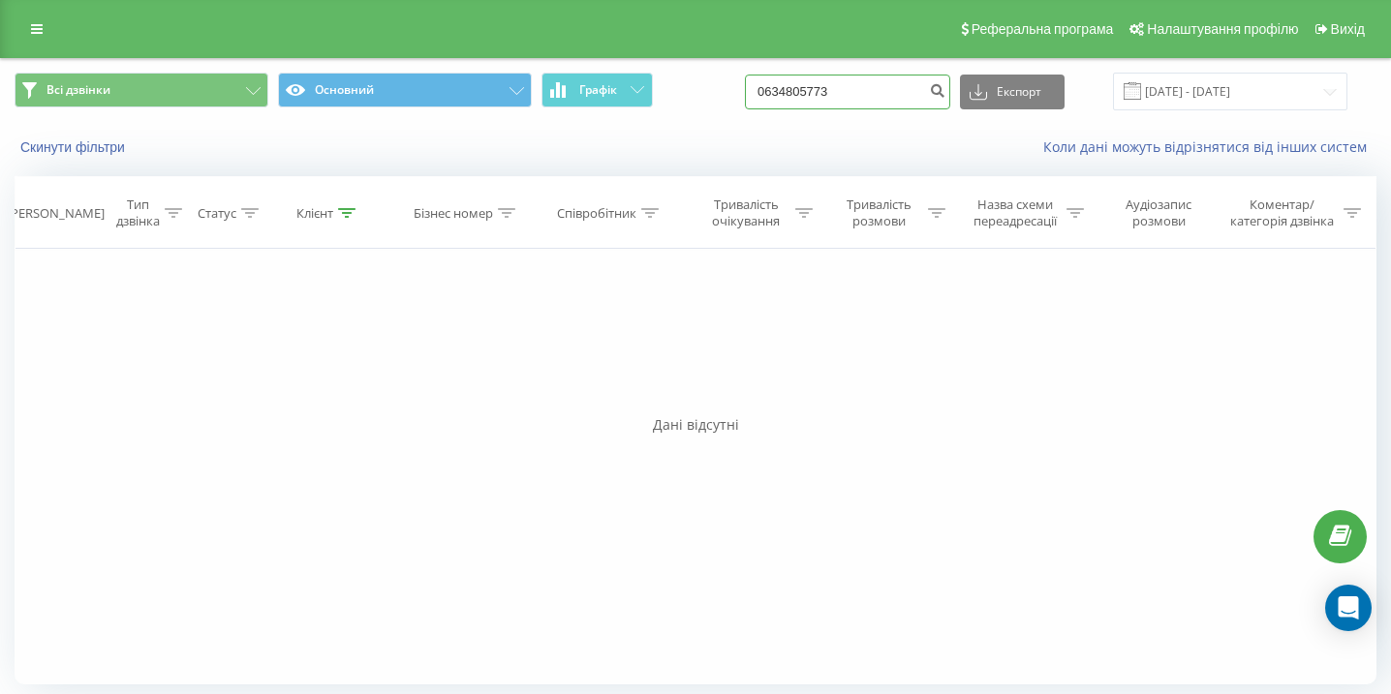
click at [834, 80] on input "0634805773" at bounding box center [847, 92] width 205 height 35
click at [834, 81] on input "0634805773" at bounding box center [847, 92] width 205 height 35
paste input "0503234189"
type input "0503234189"
click at [878, 85] on input "0503234189" at bounding box center [847, 92] width 205 height 35
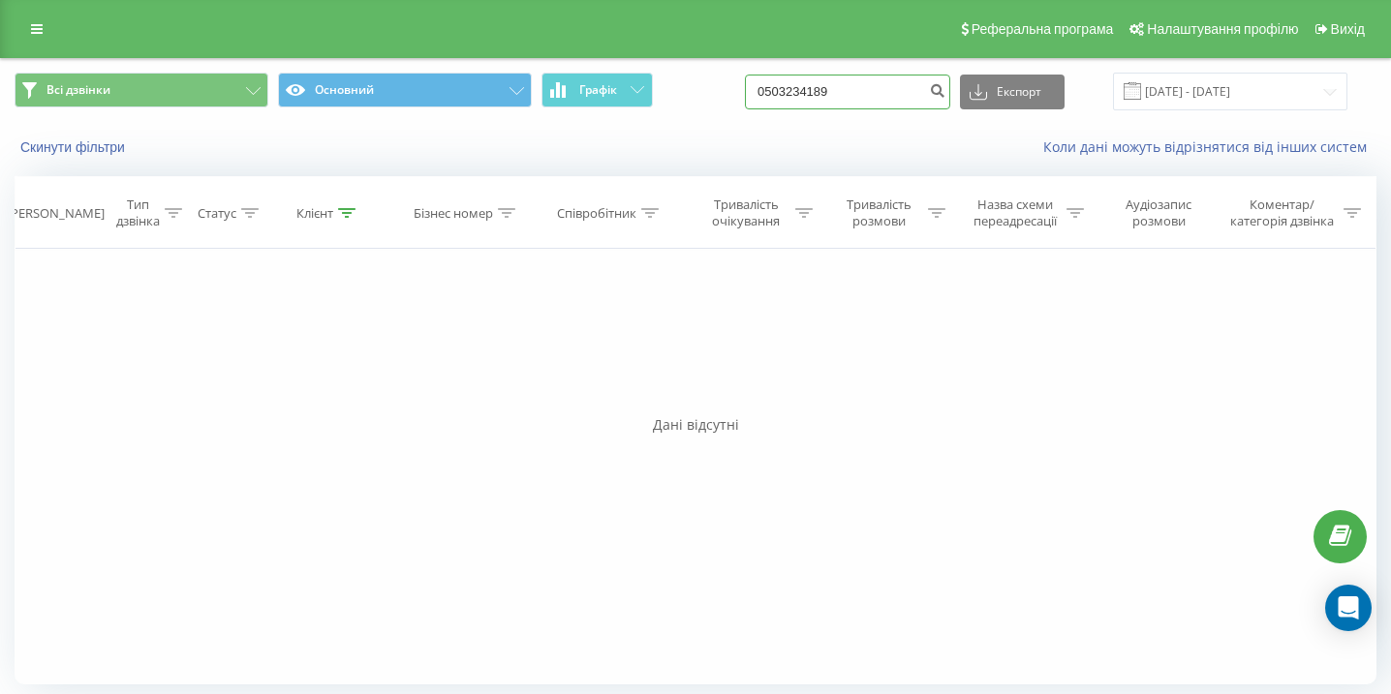
click at [878, 85] on input "0503234189" at bounding box center [847, 92] width 205 height 35
paste input "0679814261"
type input "0679814261"
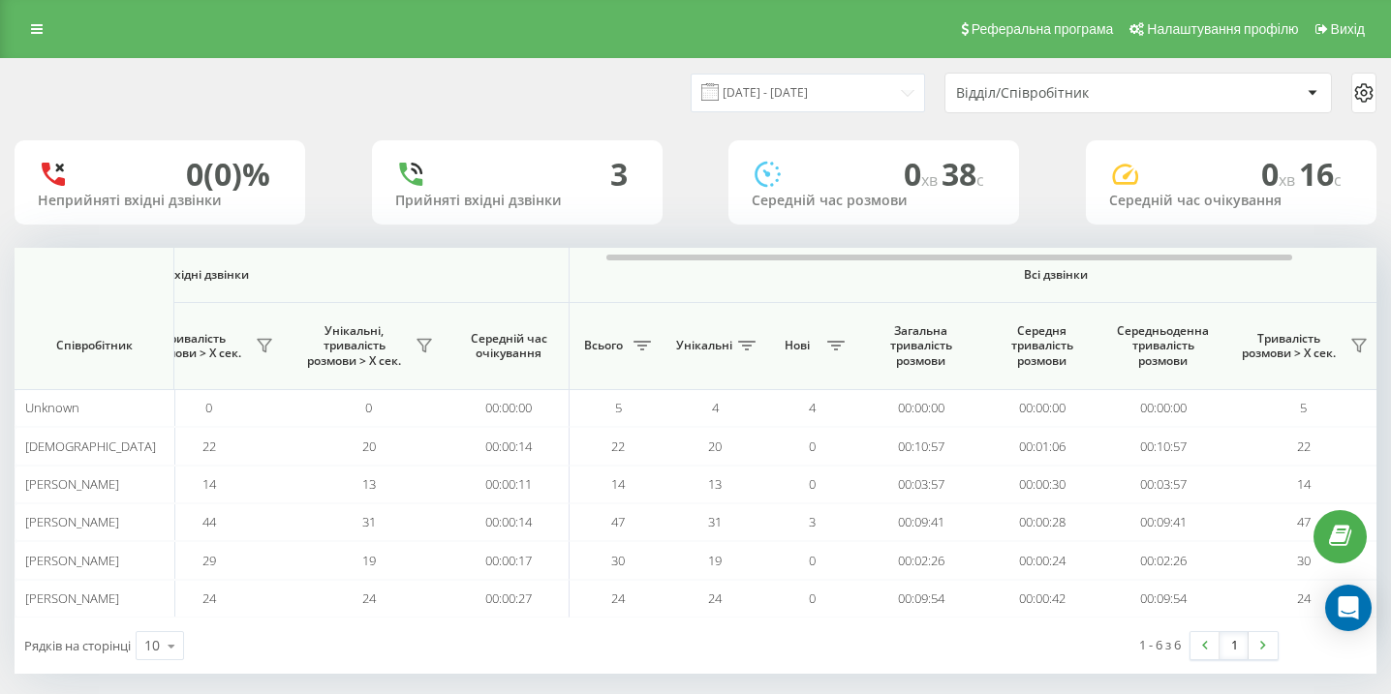
scroll to position [0, 1340]
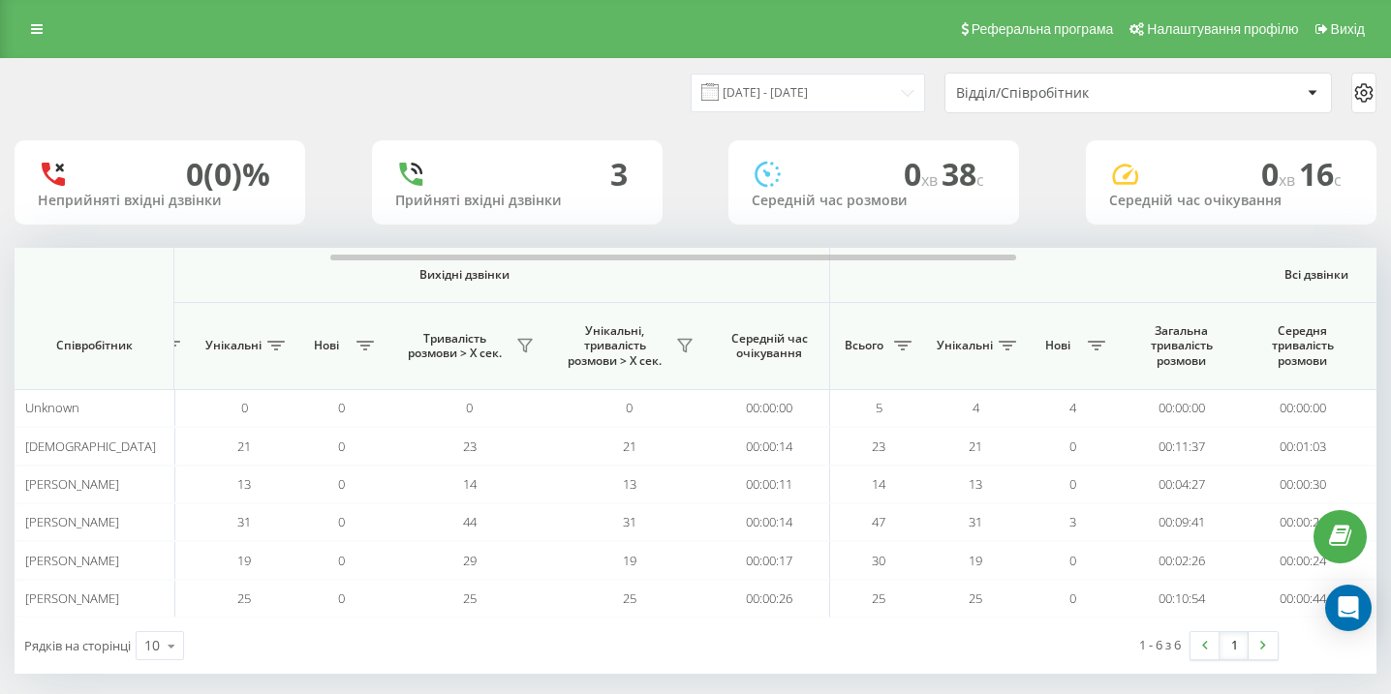
scroll to position [0, 1340]
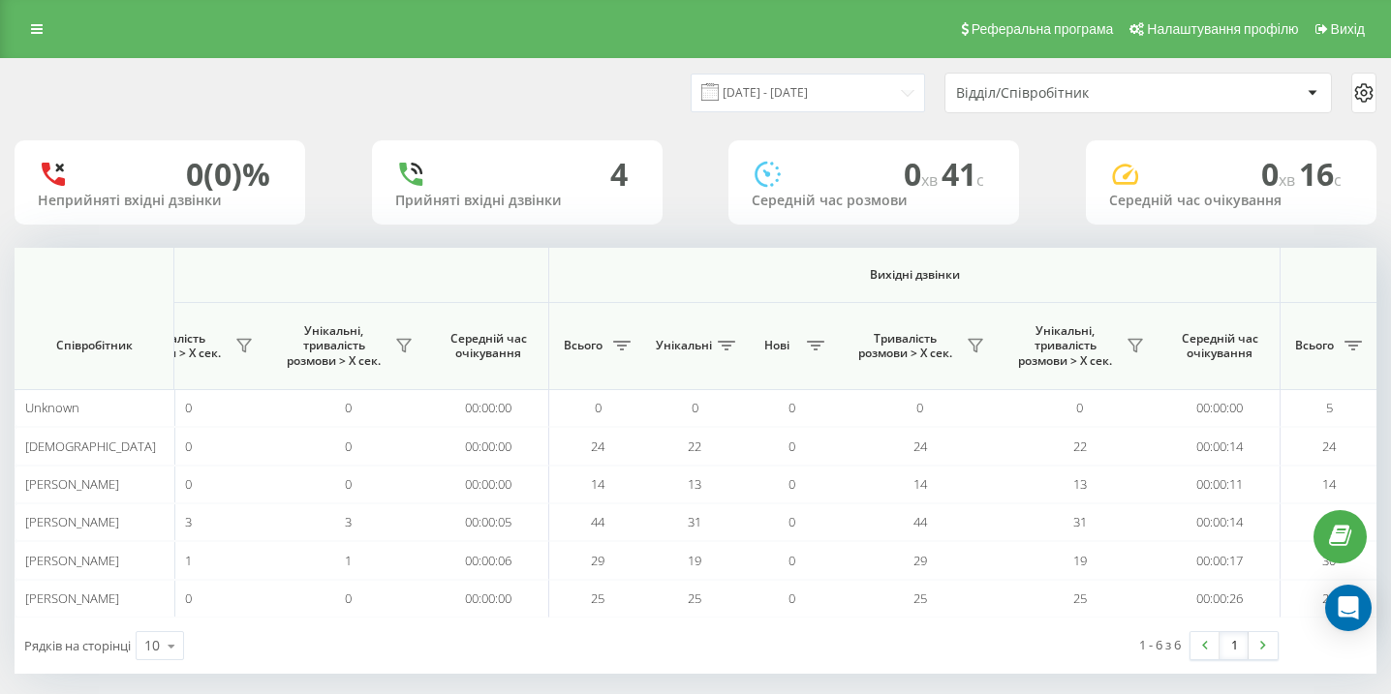
scroll to position [0, 1340]
